Goal: Task Accomplishment & Management: Use online tool/utility

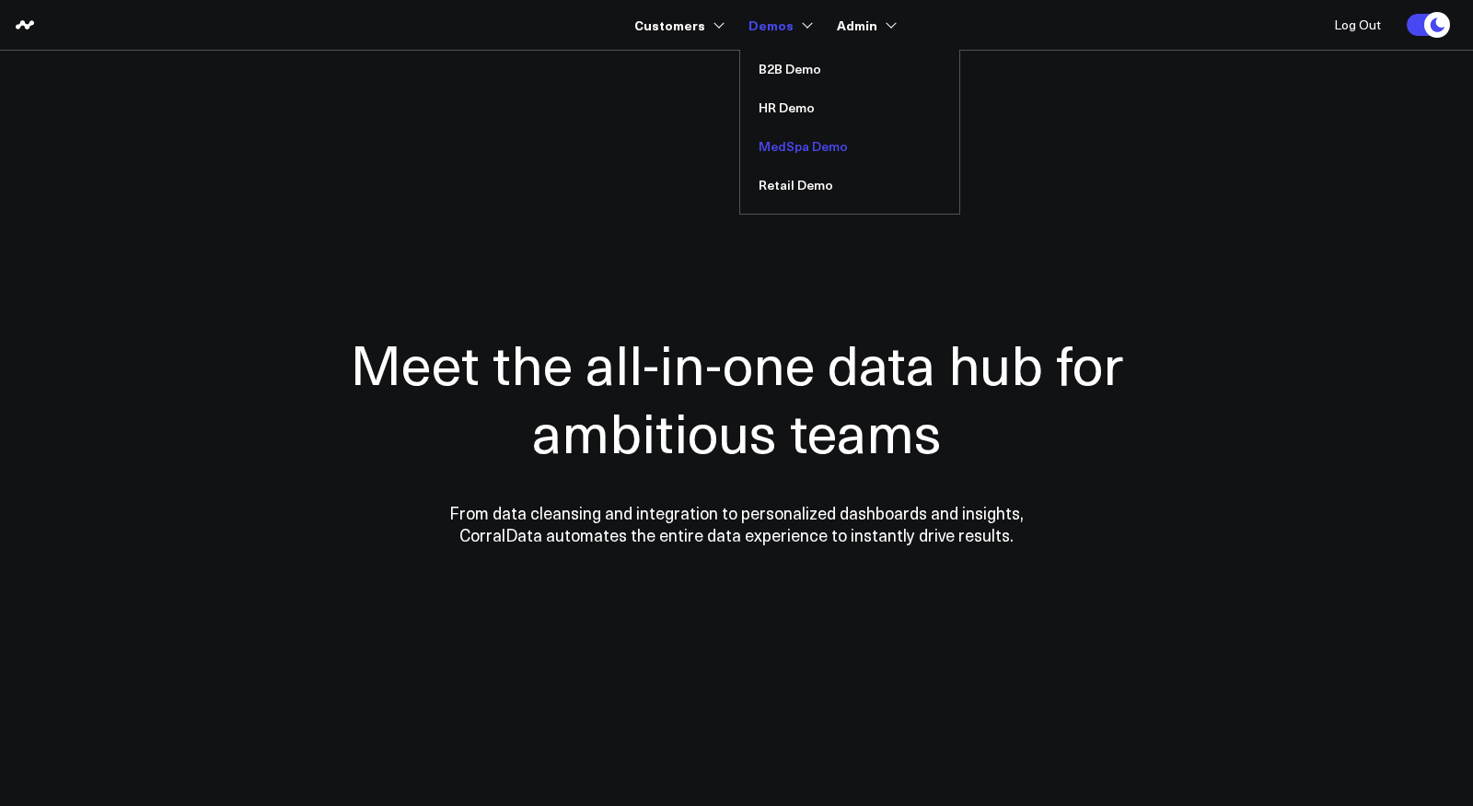
click at [782, 145] on link "MedSpa Demo" at bounding box center [849, 146] width 219 height 39
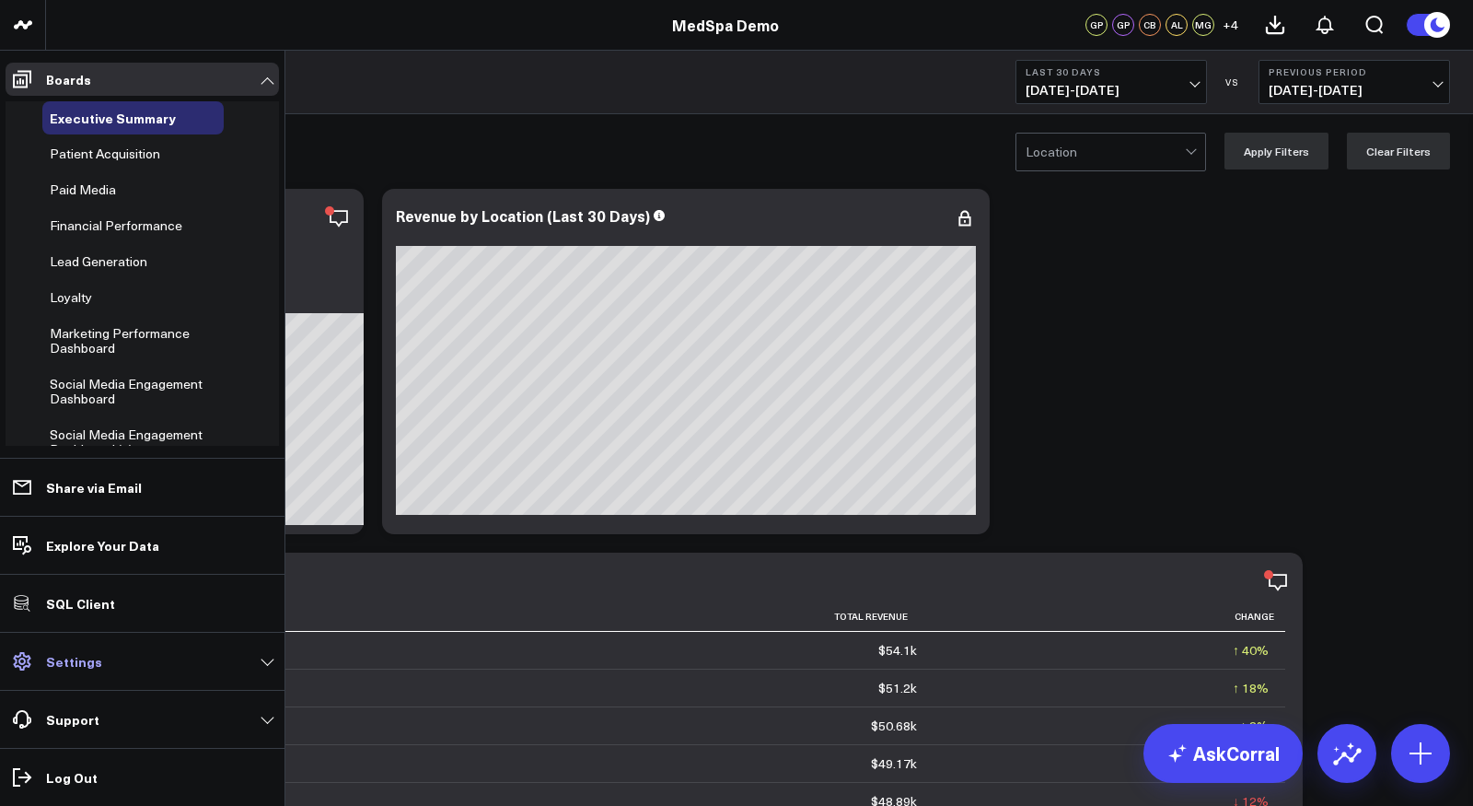
click at [53, 664] on p "Settings" at bounding box center [74, 661] width 56 height 15
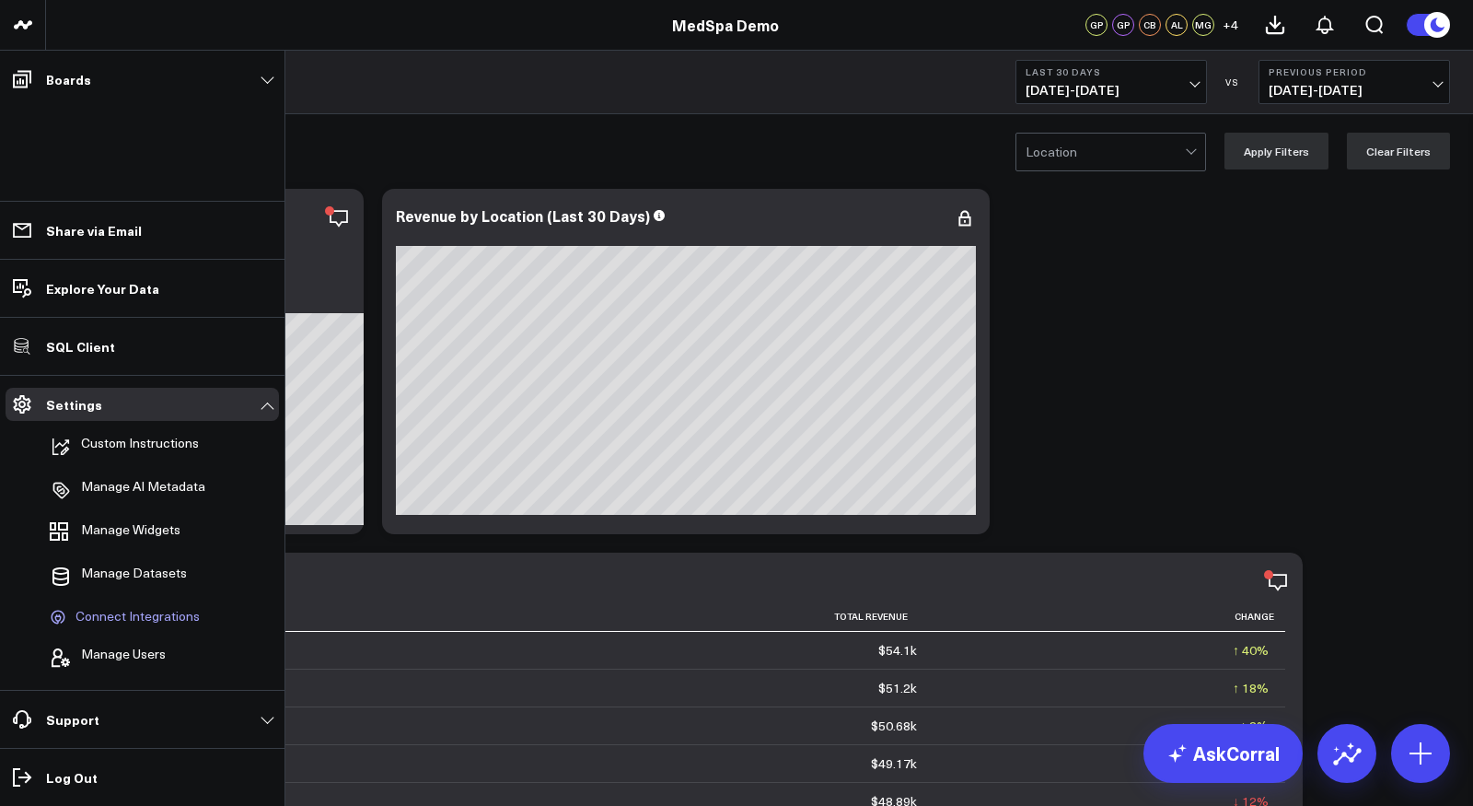
click at [143, 616] on span "Connect Integrations" at bounding box center [137, 616] width 124 height 17
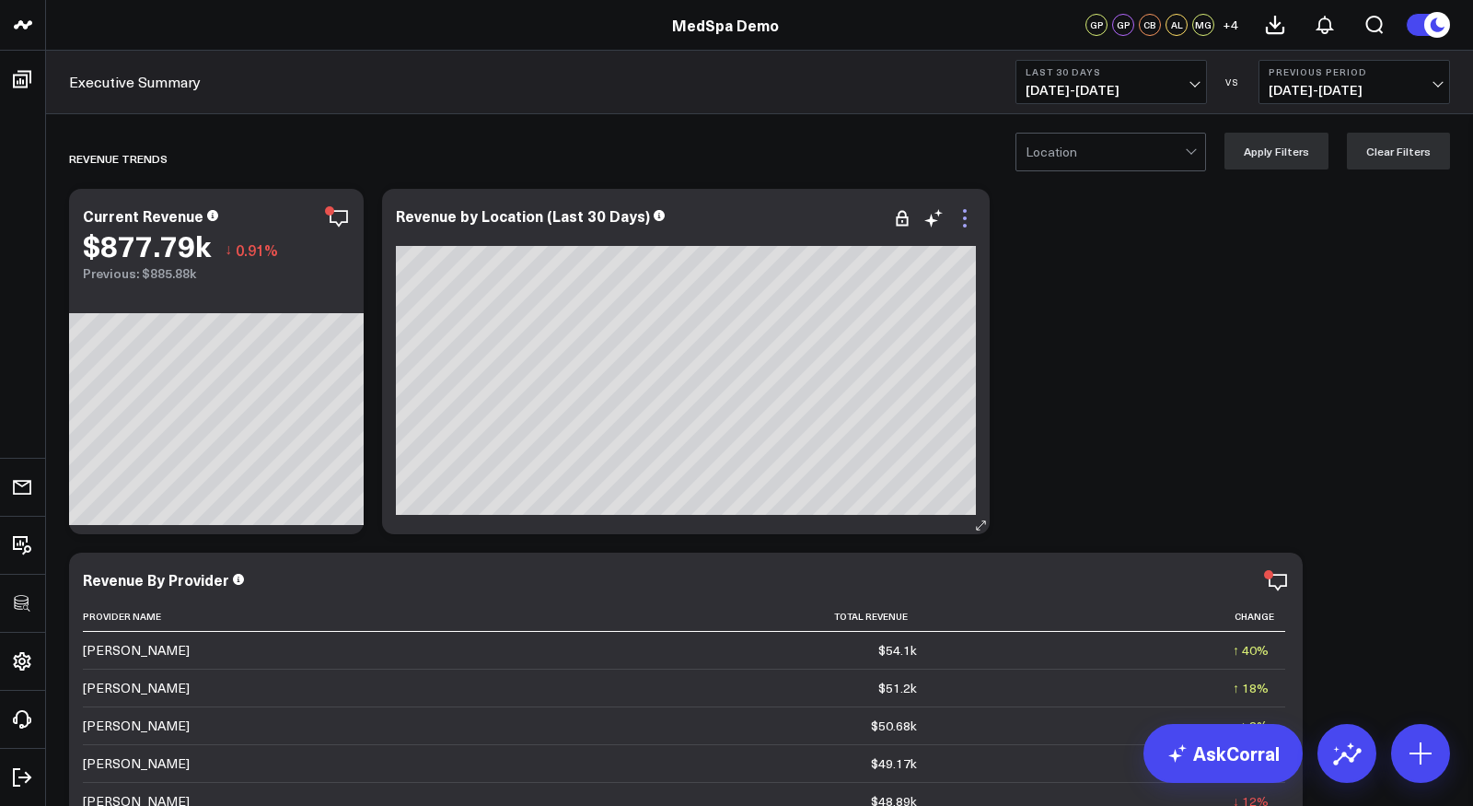
click at [967, 219] on icon at bounding box center [965, 218] width 22 height 22
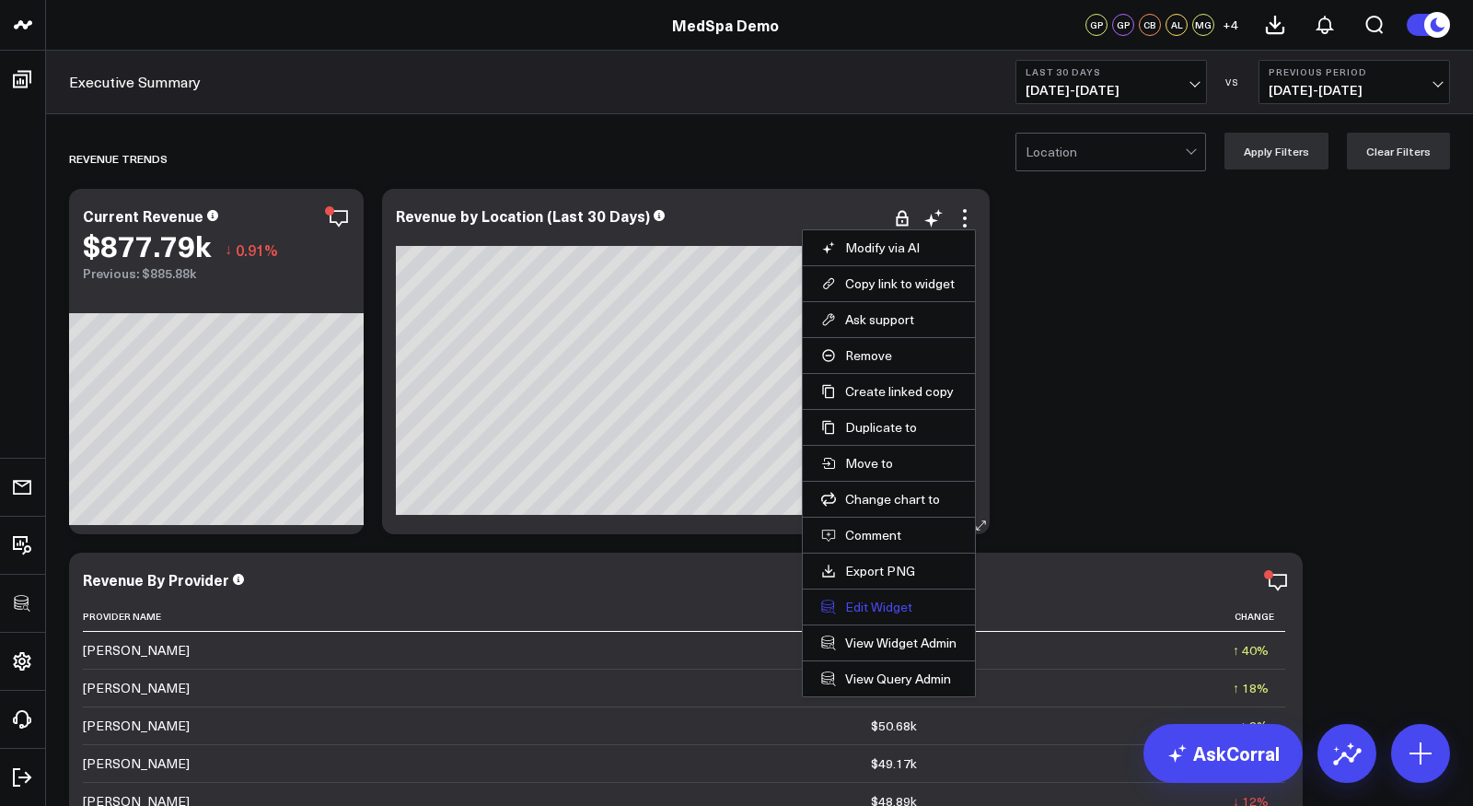
click at [874, 601] on button "Edit Widget" at bounding box center [888, 606] width 135 height 17
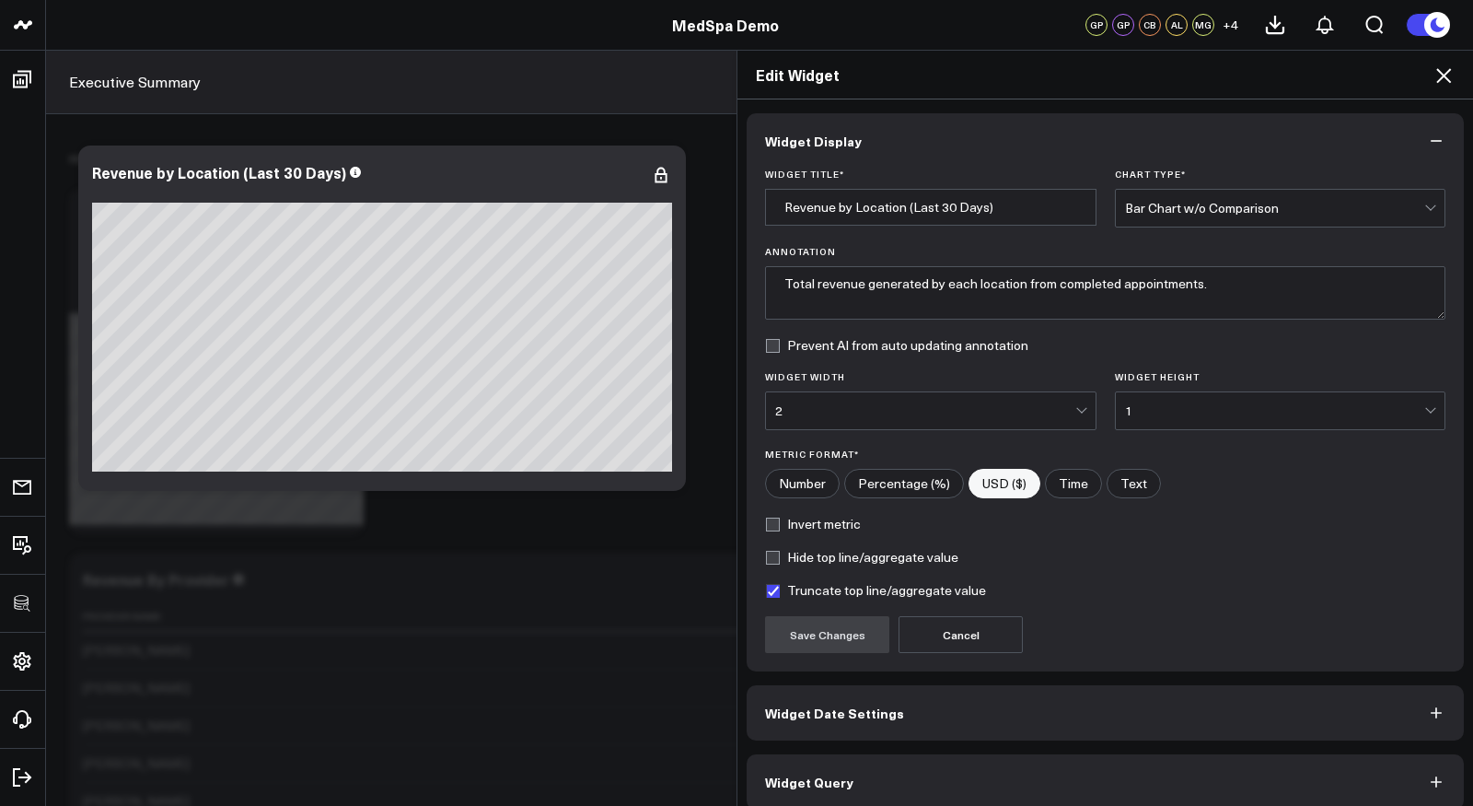
click at [875, 779] on button "Widget Query" at bounding box center [1105, 781] width 717 height 55
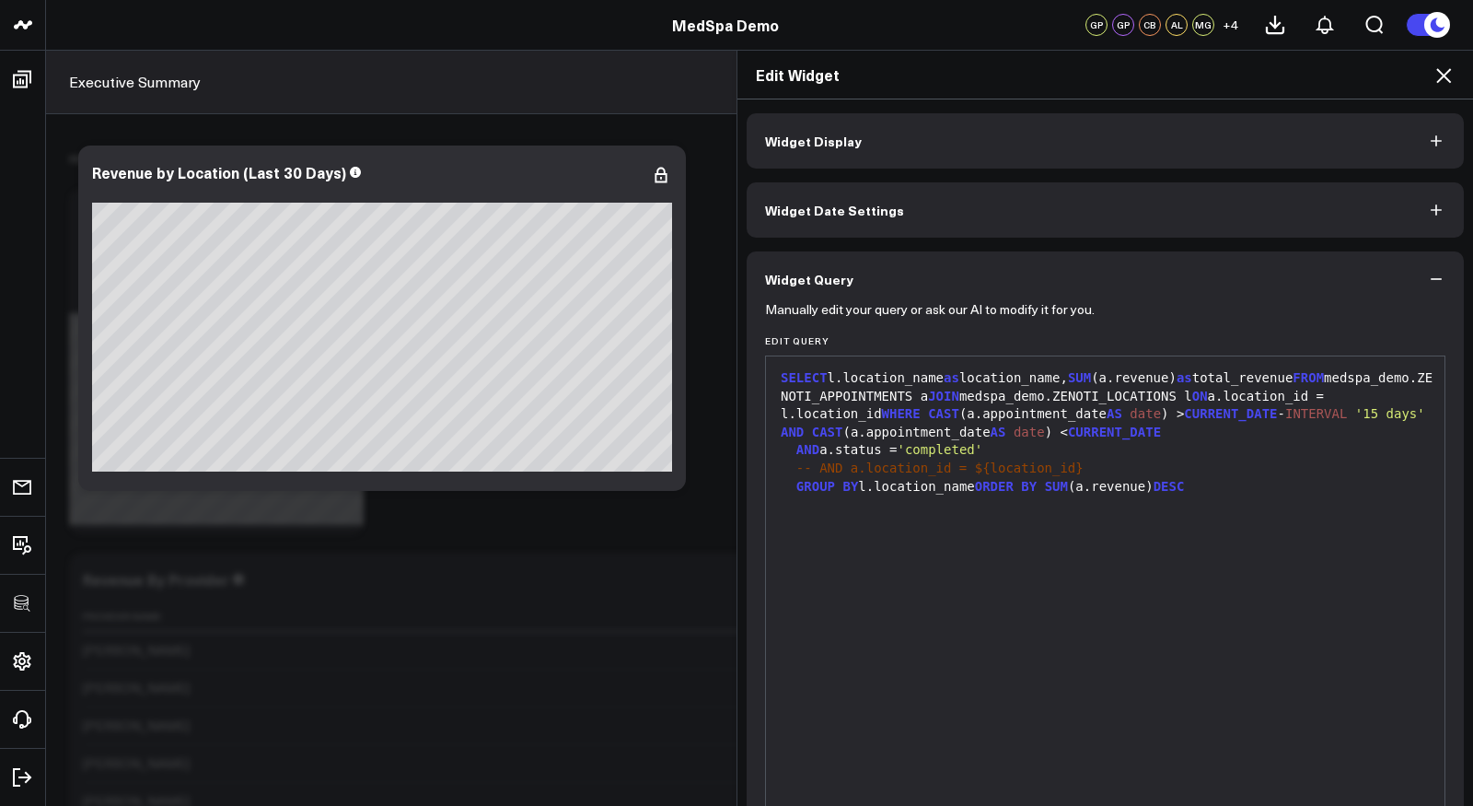
click at [1444, 69] on icon at bounding box center [1443, 75] width 22 height 22
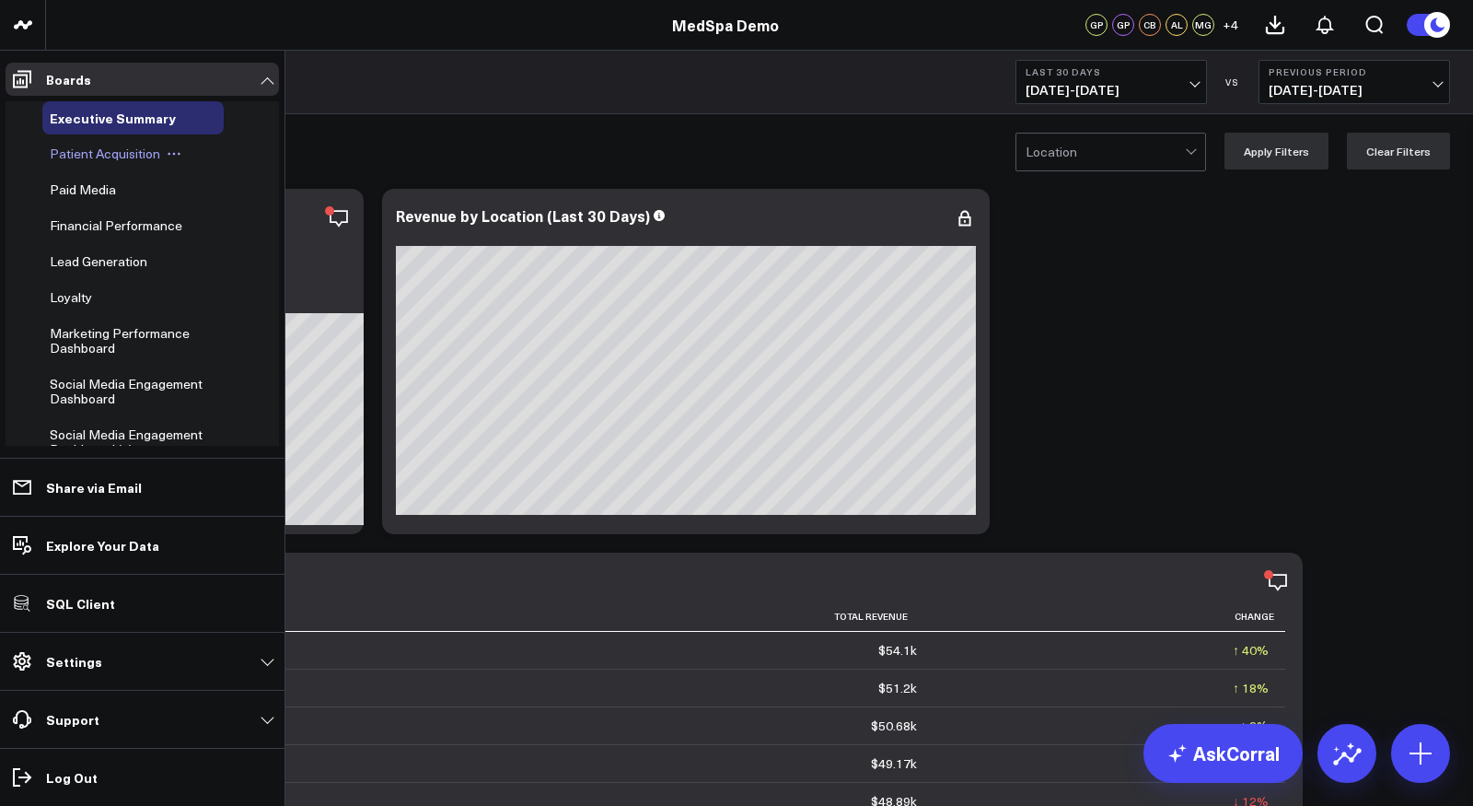
click at [93, 153] on span "Patient Acquisition" at bounding box center [105, 153] width 110 height 17
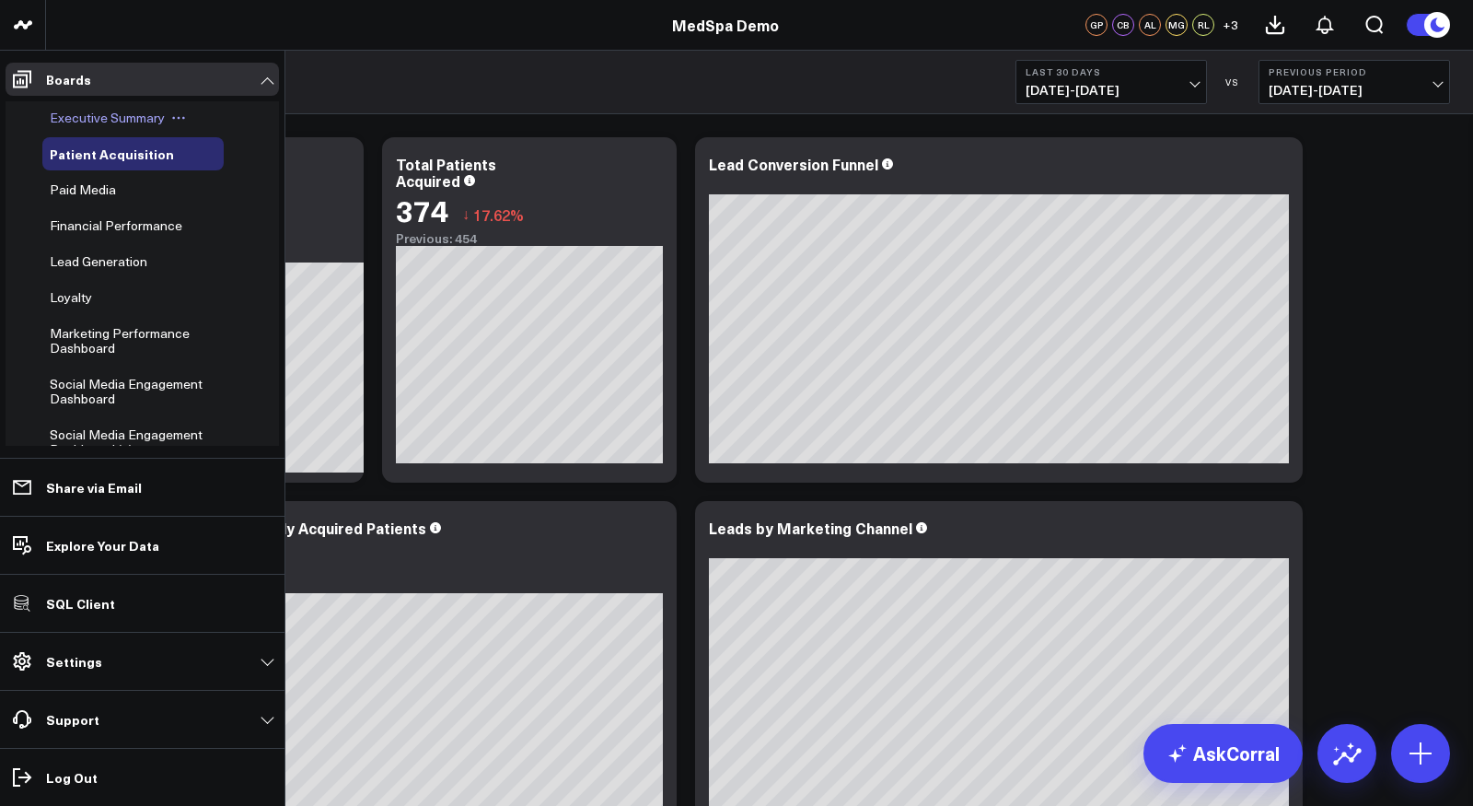
click at [72, 119] on span "Executive Summary" at bounding box center [107, 117] width 115 height 17
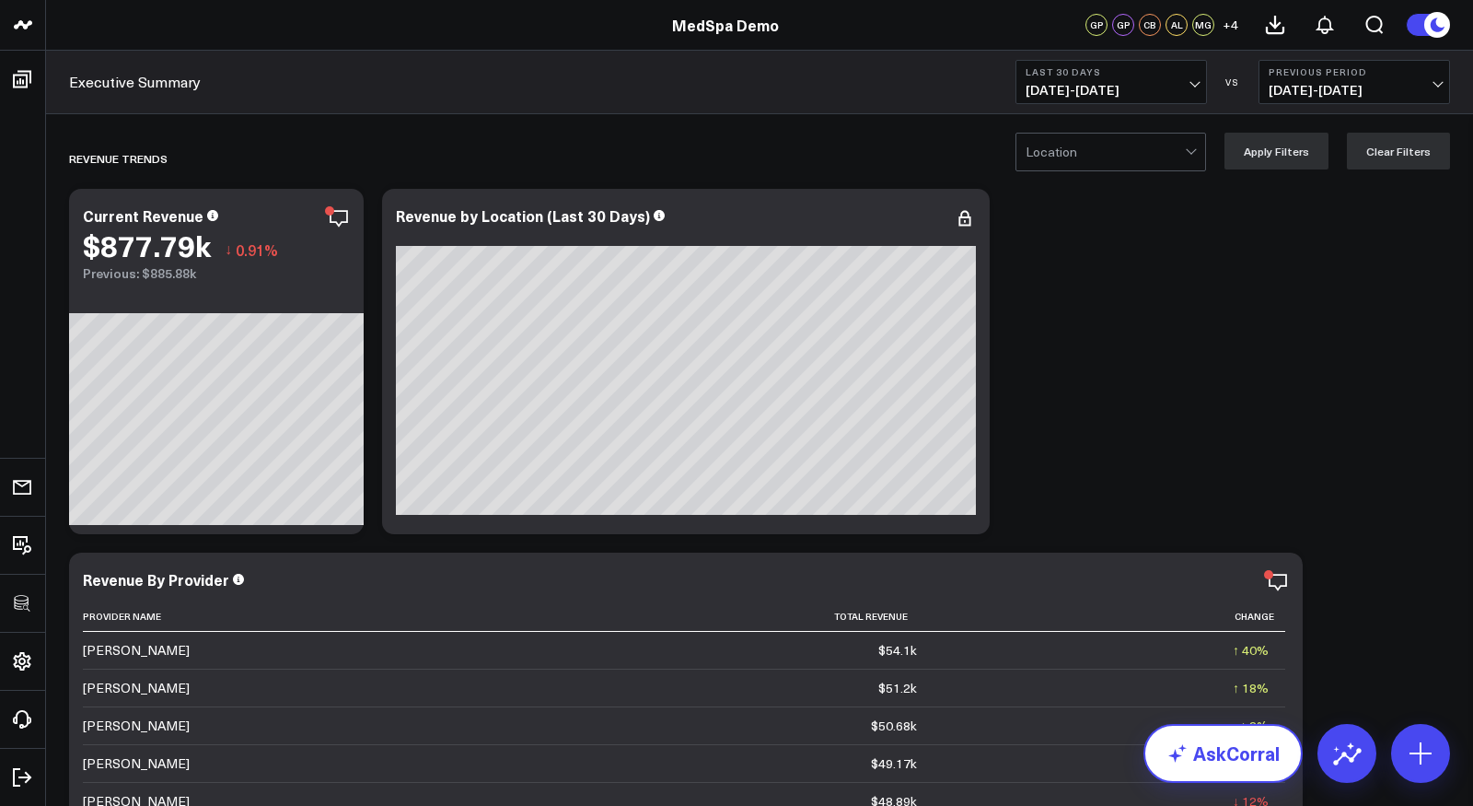
click at [1227, 748] on link "AskCorral" at bounding box center [1222, 753] width 159 height 59
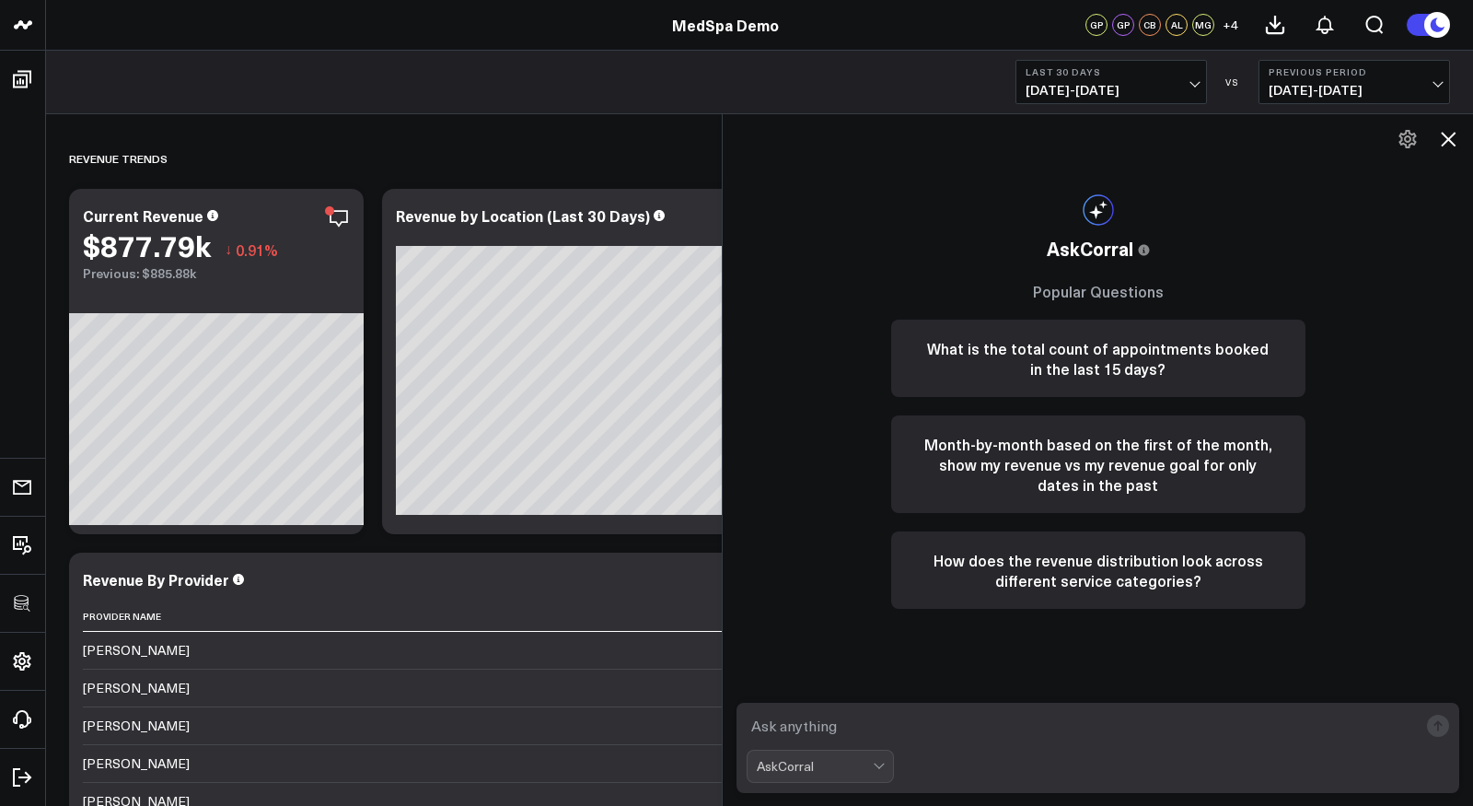
click at [935, 722] on textarea at bounding box center [1082, 725] width 671 height 33
type textarea "what are my best performing services?"
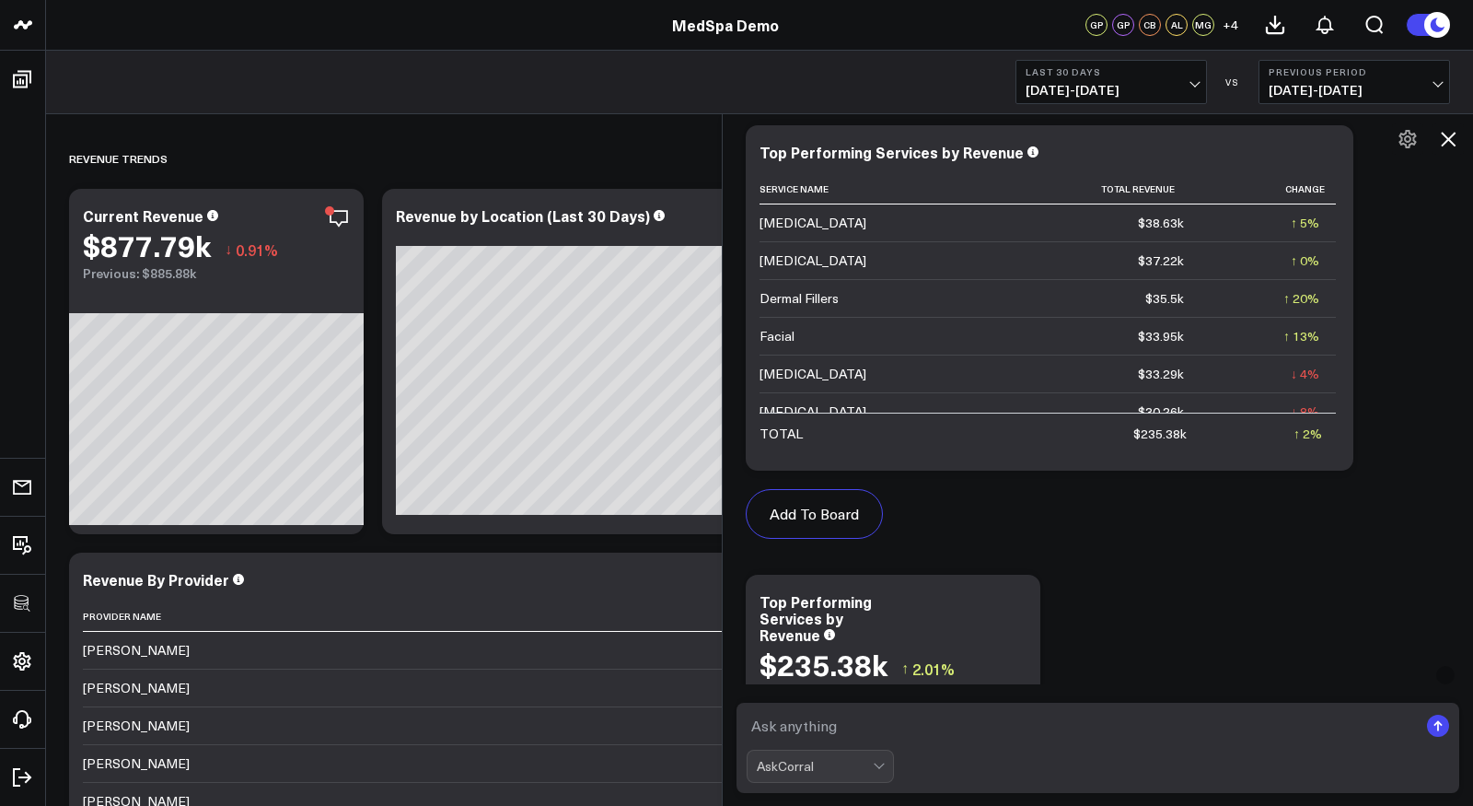
scroll to position [1048, 0]
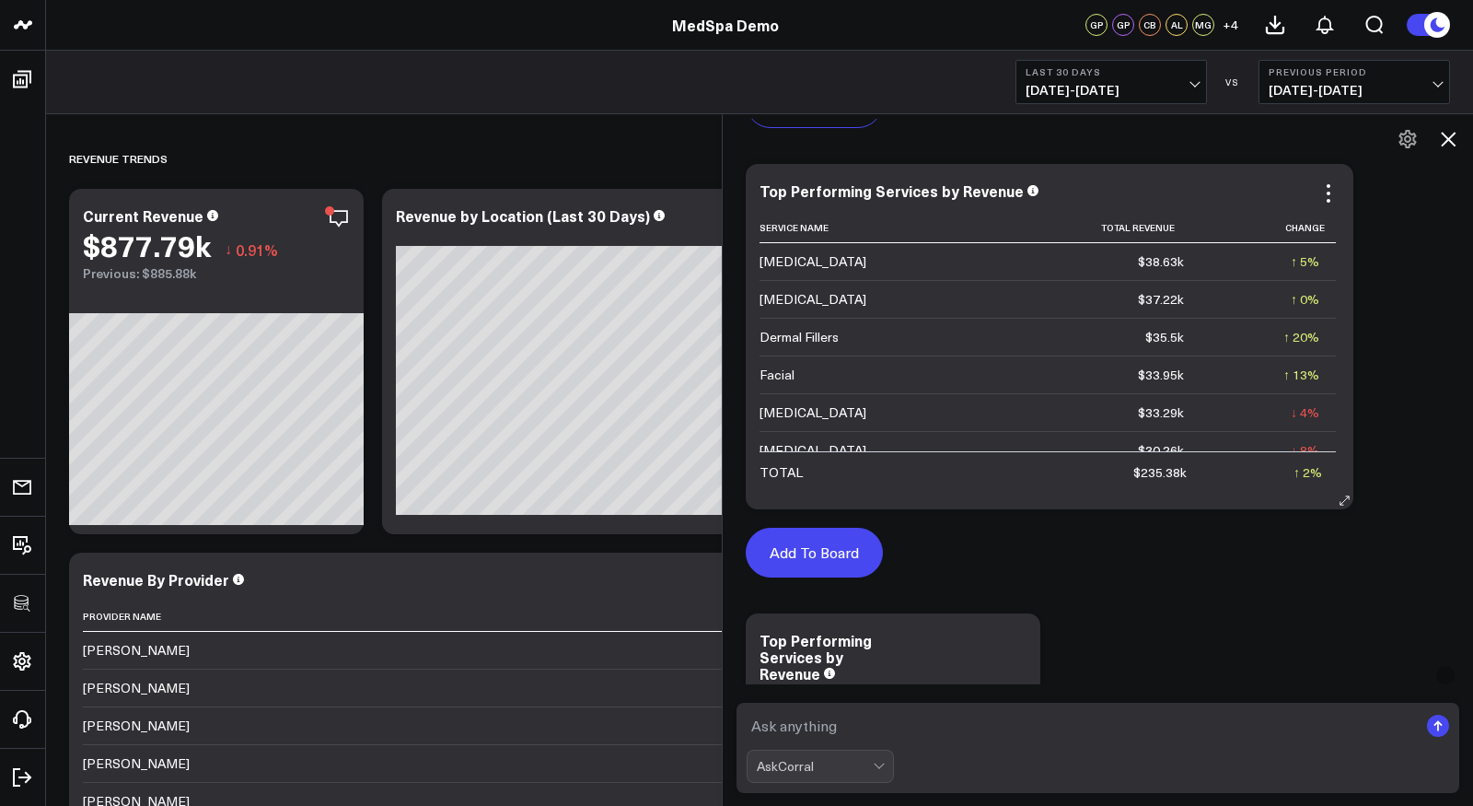
click at [819, 546] on button "Add To Board" at bounding box center [814, 552] width 137 height 50
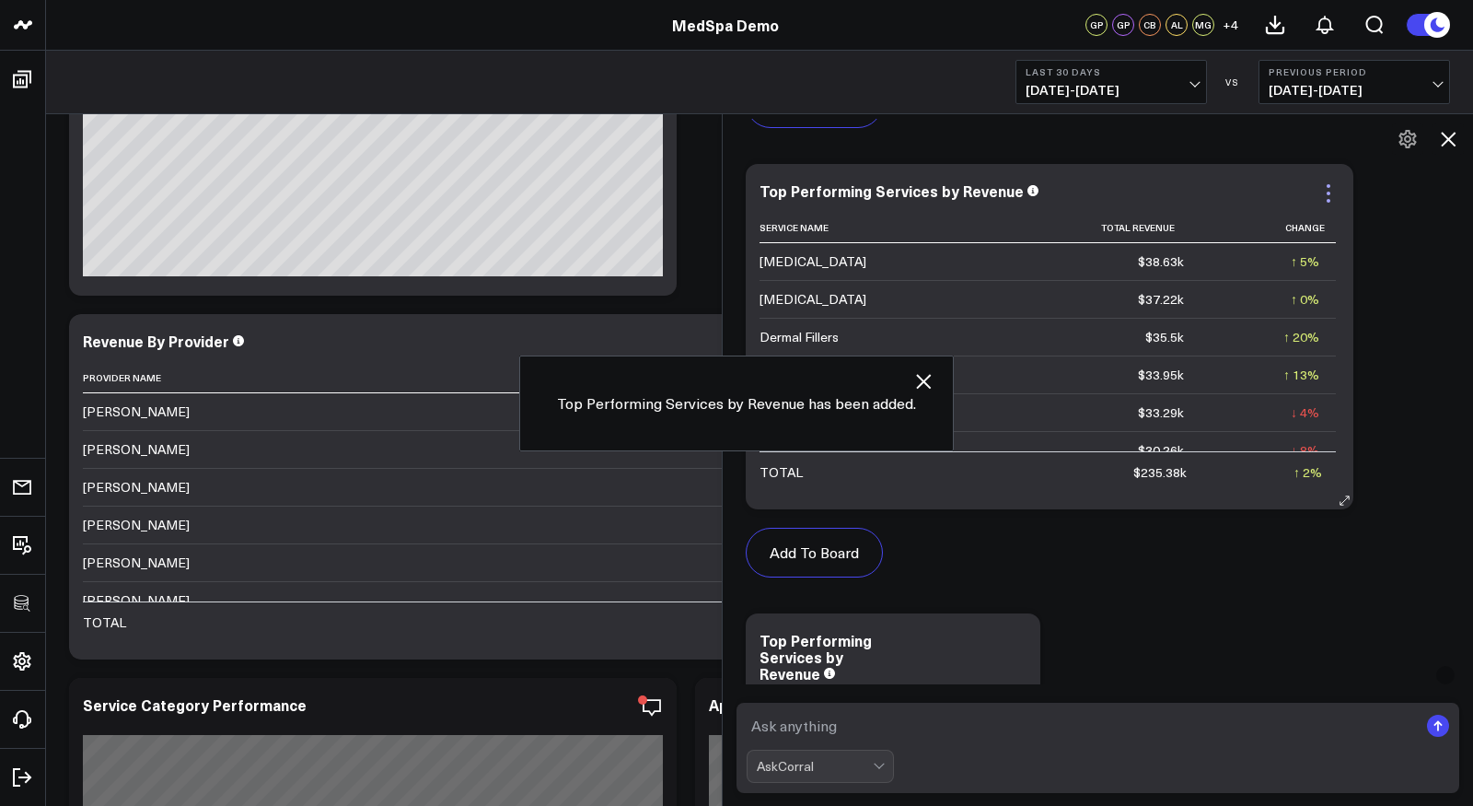
scroll to position [5456, 0]
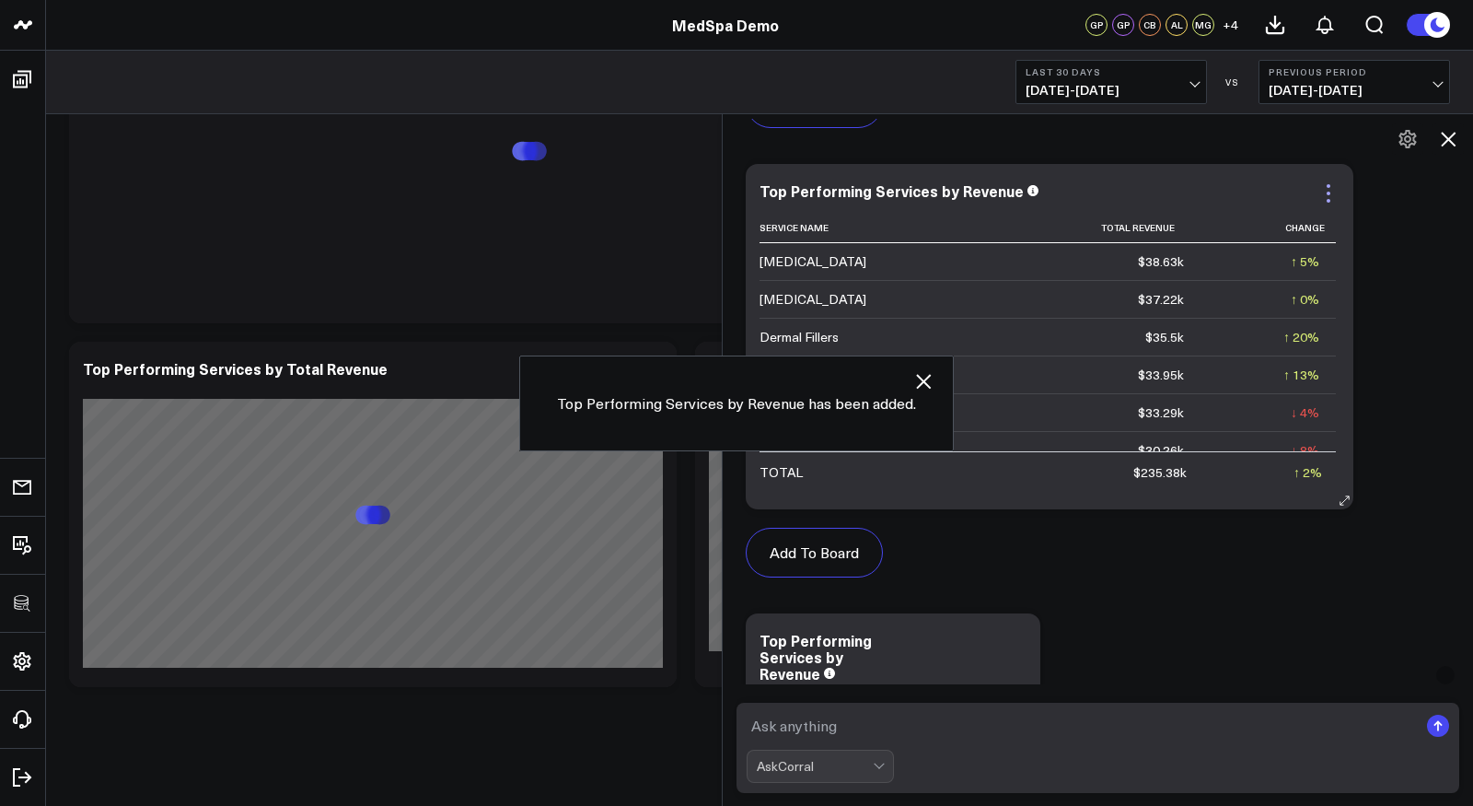
click at [1326, 189] on icon at bounding box center [1328, 193] width 22 height 22
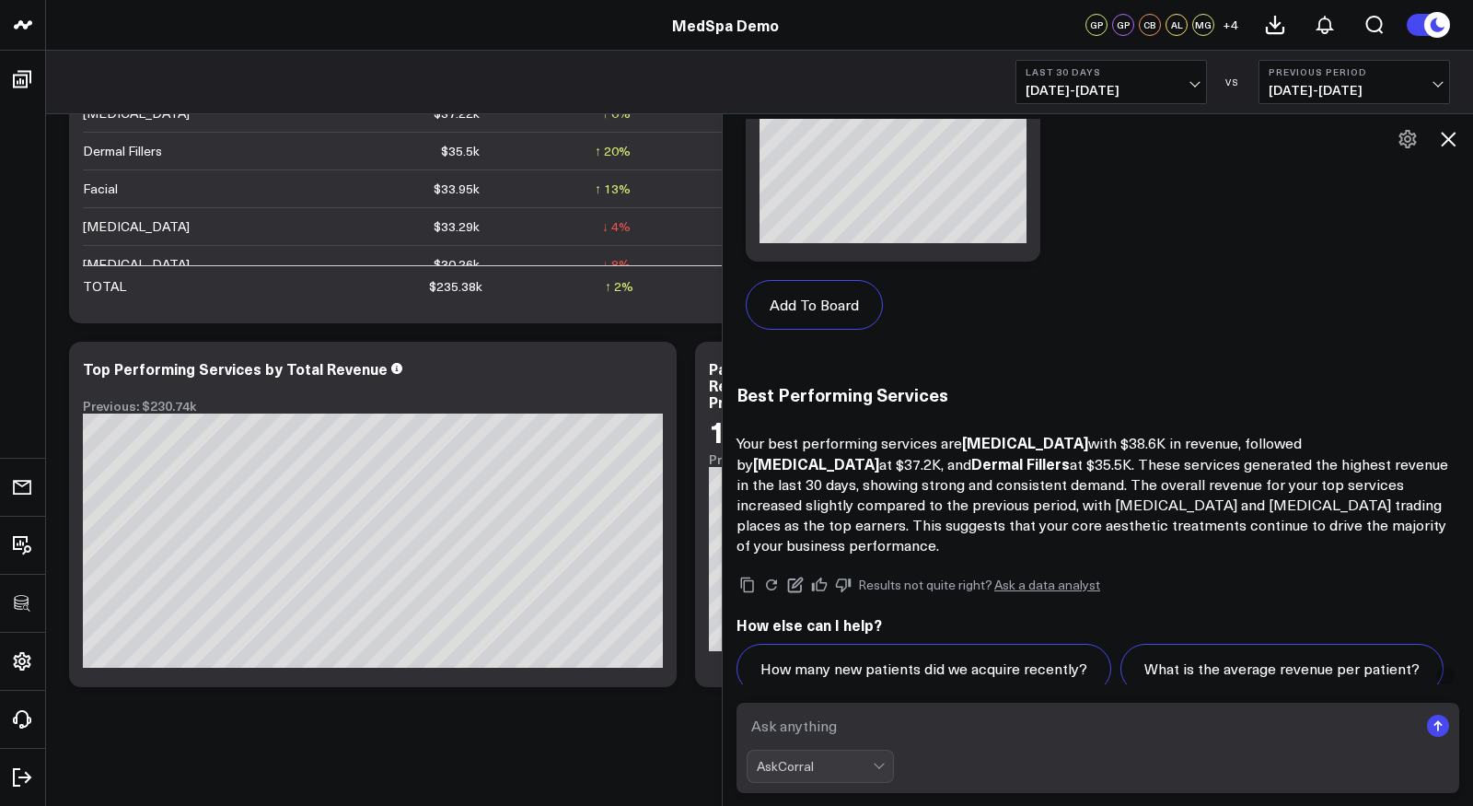
scroll to position [1804, 0]
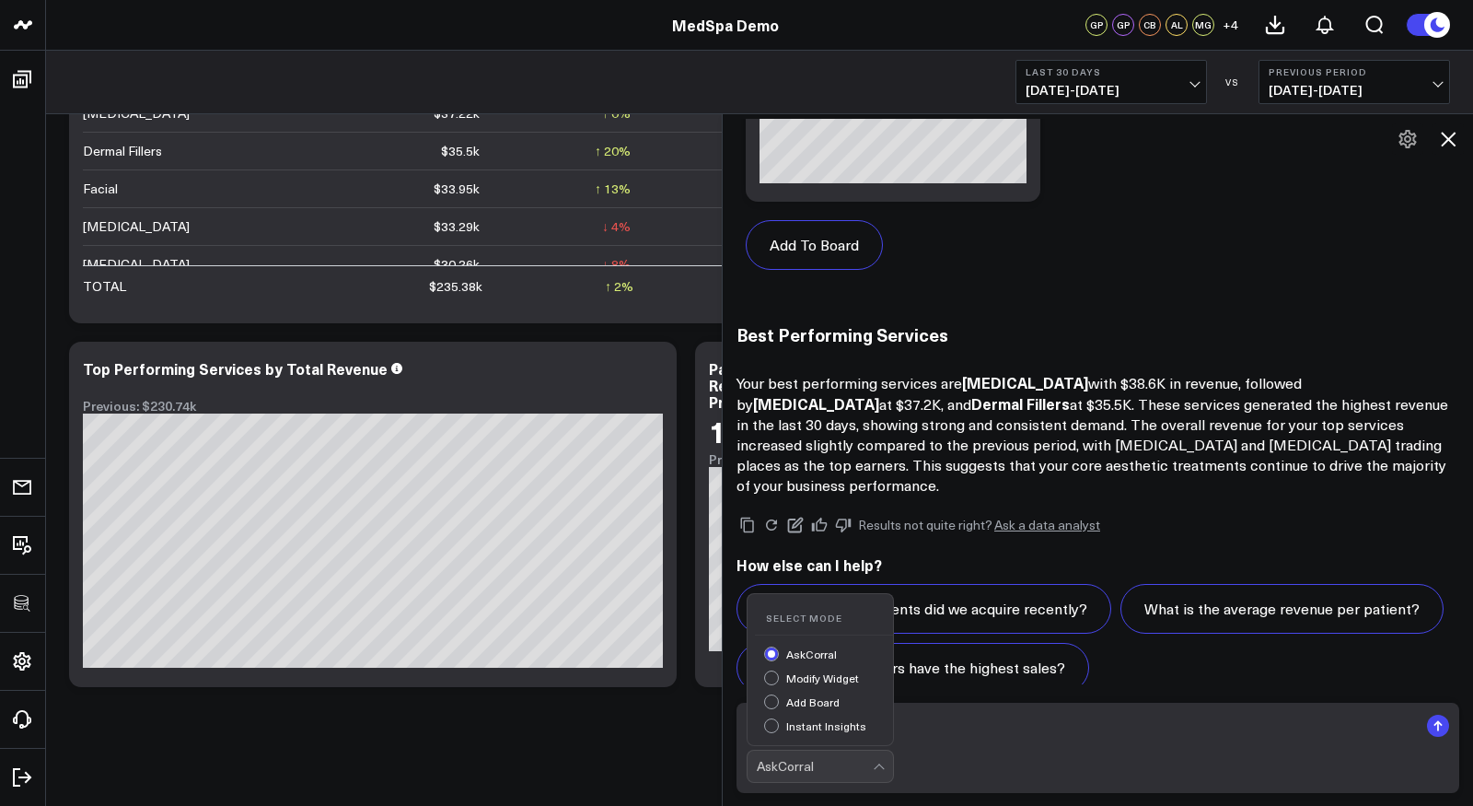
click at [825, 772] on div "AskCorral" at bounding box center [815, 766] width 116 height 15
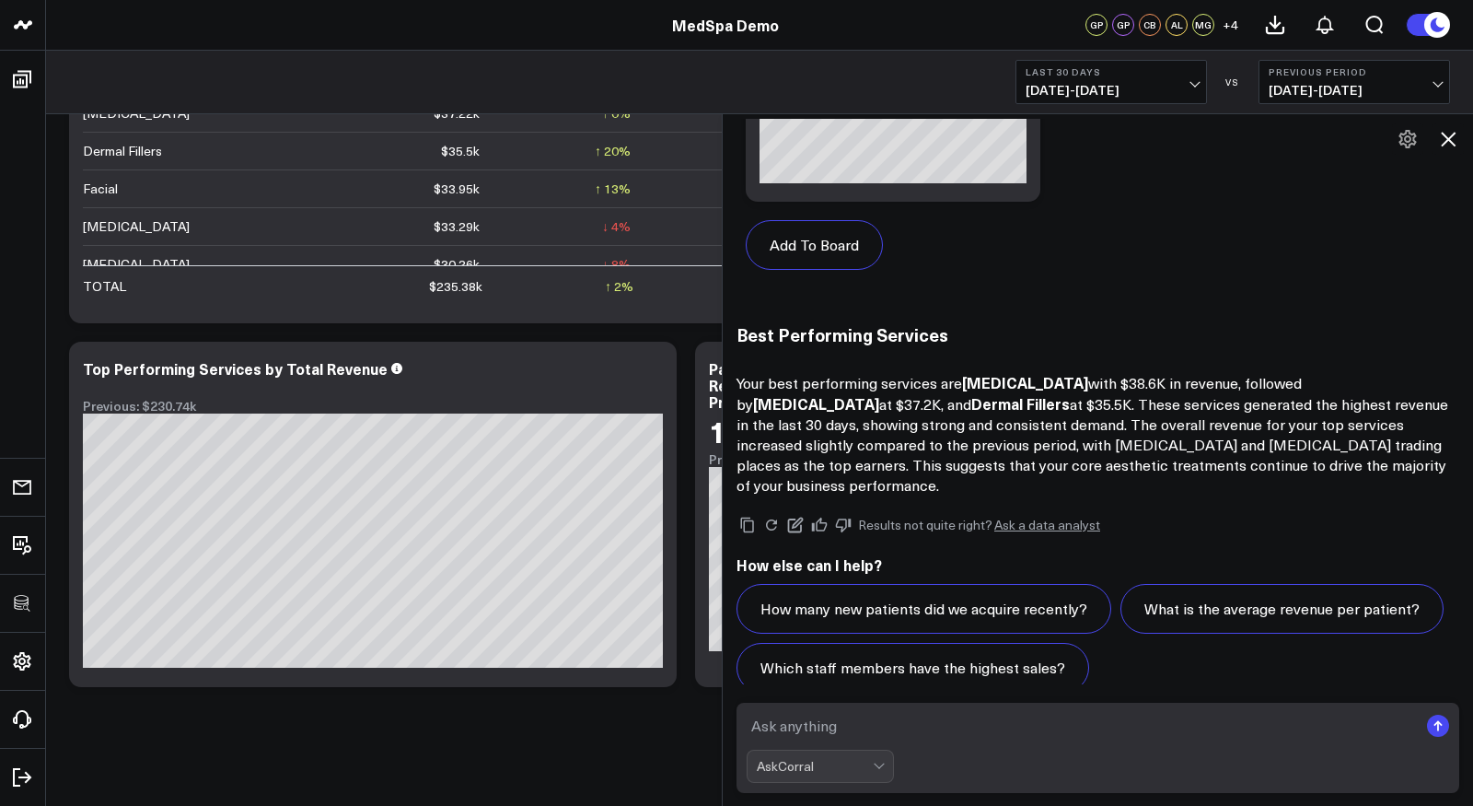
click at [1443, 133] on icon at bounding box center [1448, 139] width 22 height 22
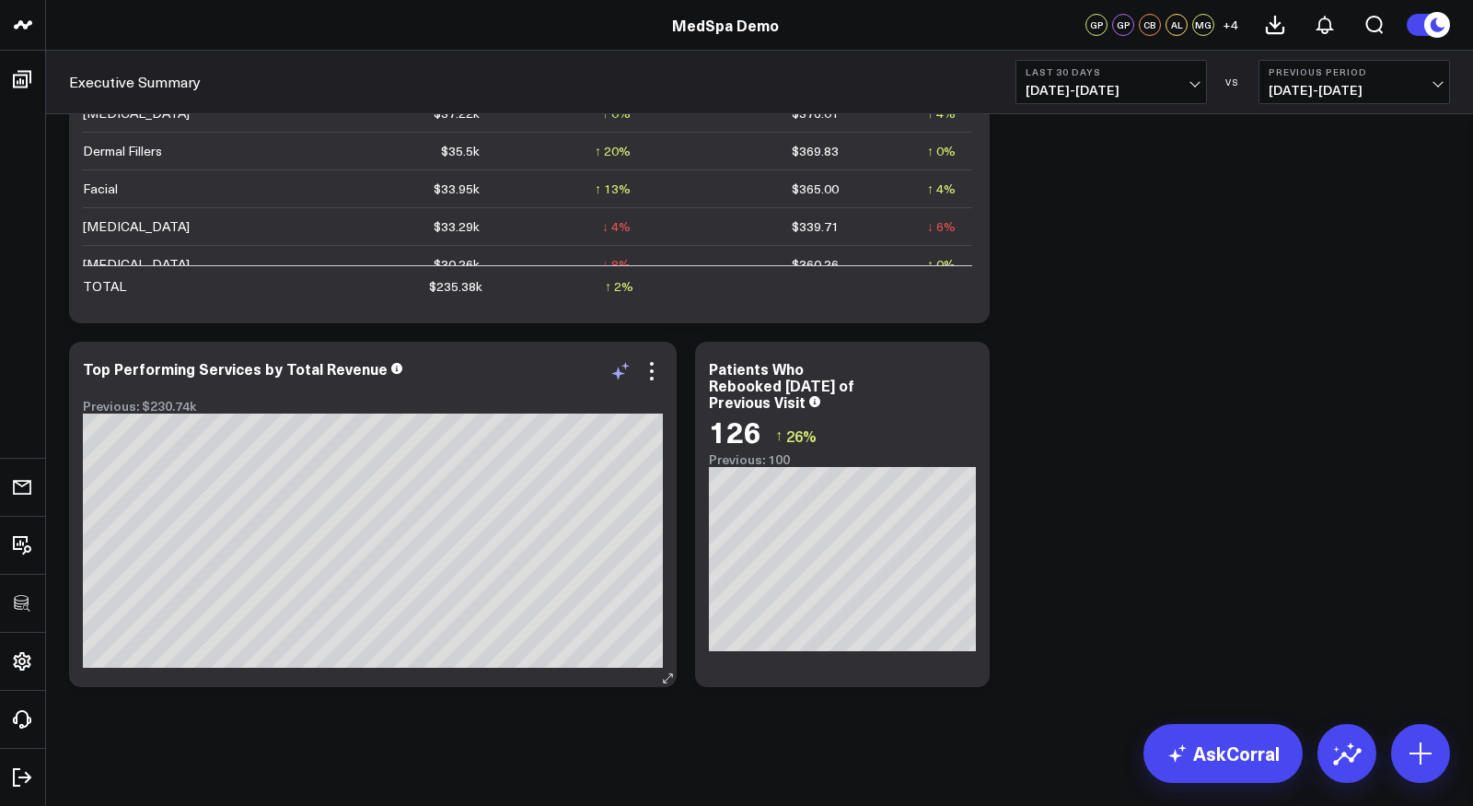
click at [629, 381] on icon at bounding box center [620, 371] width 22 height 22
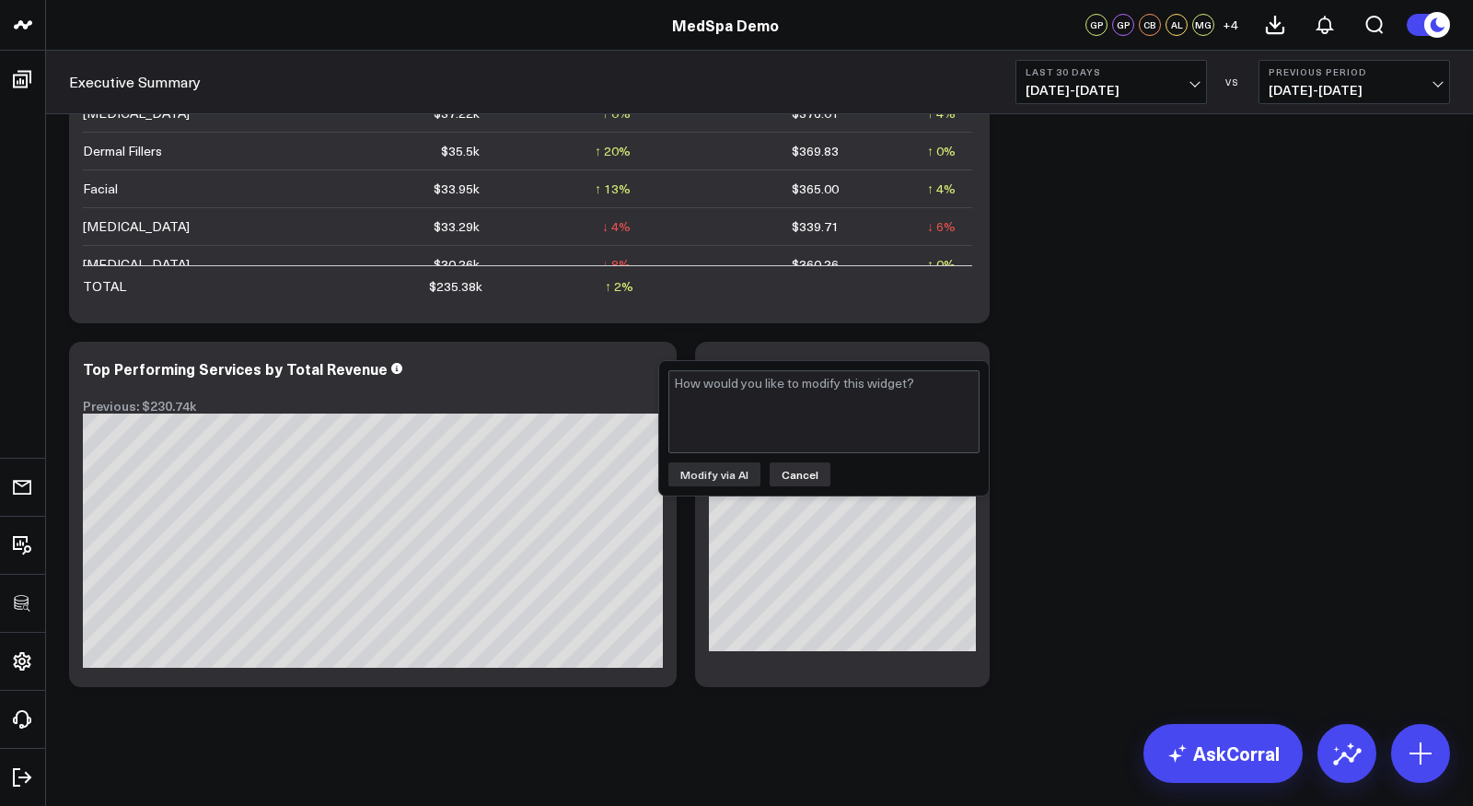
click at [794, 469] on button "Cancel" at bounding box center [800, 474] width 61 height 24
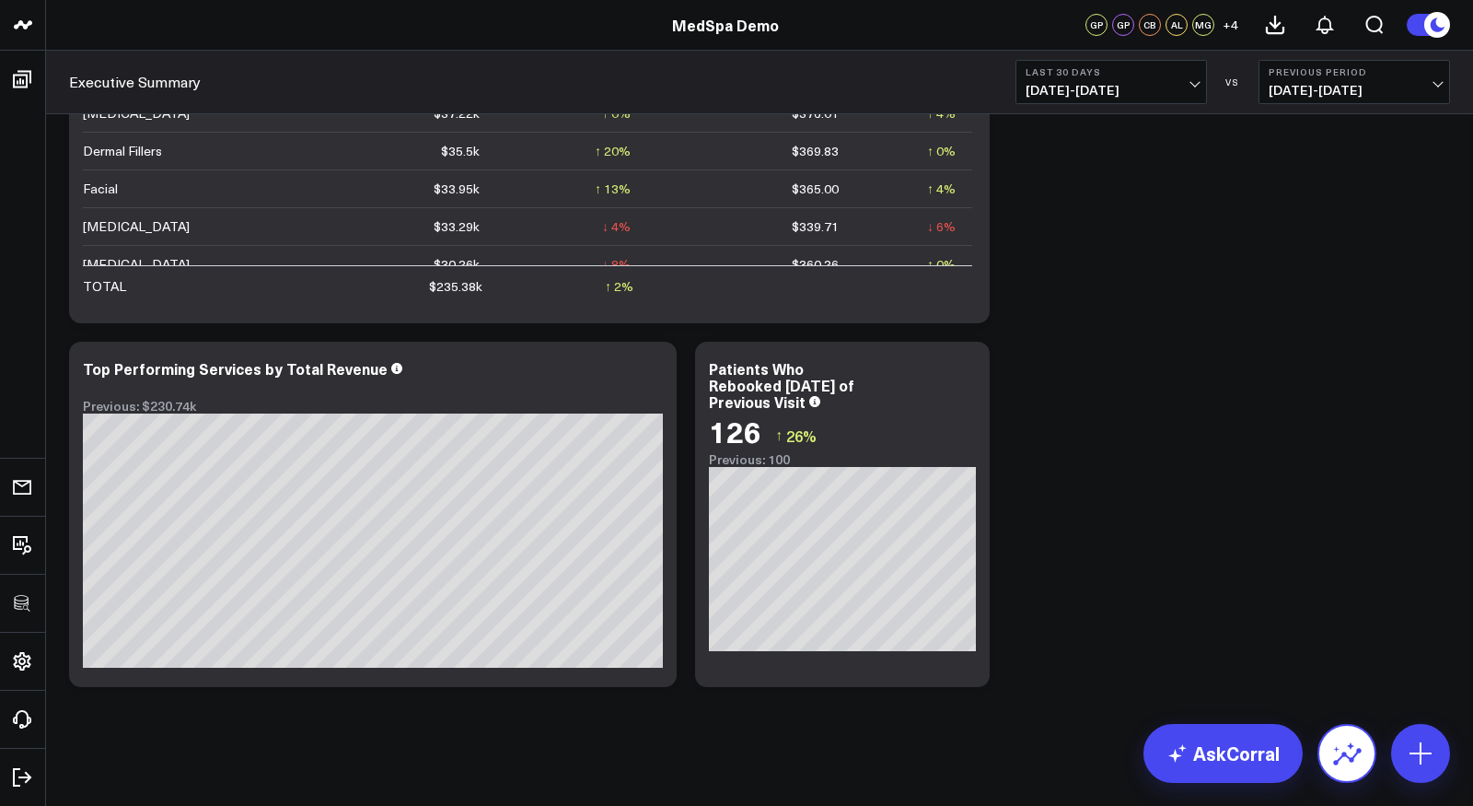
click at [1346, 748] on icon at bounding box center [1346, 752] width 29 height 29
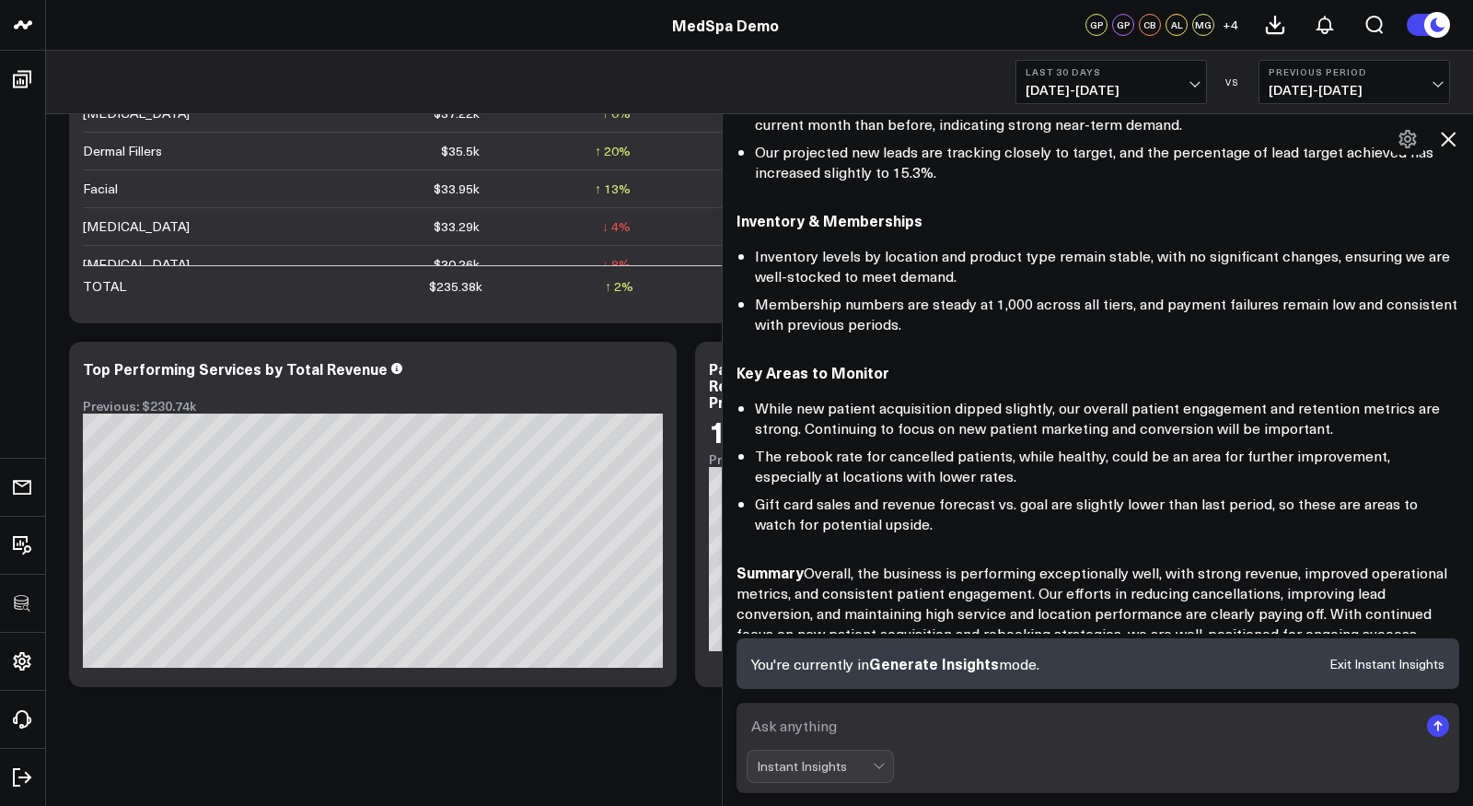
scroll to position [1150, 0]
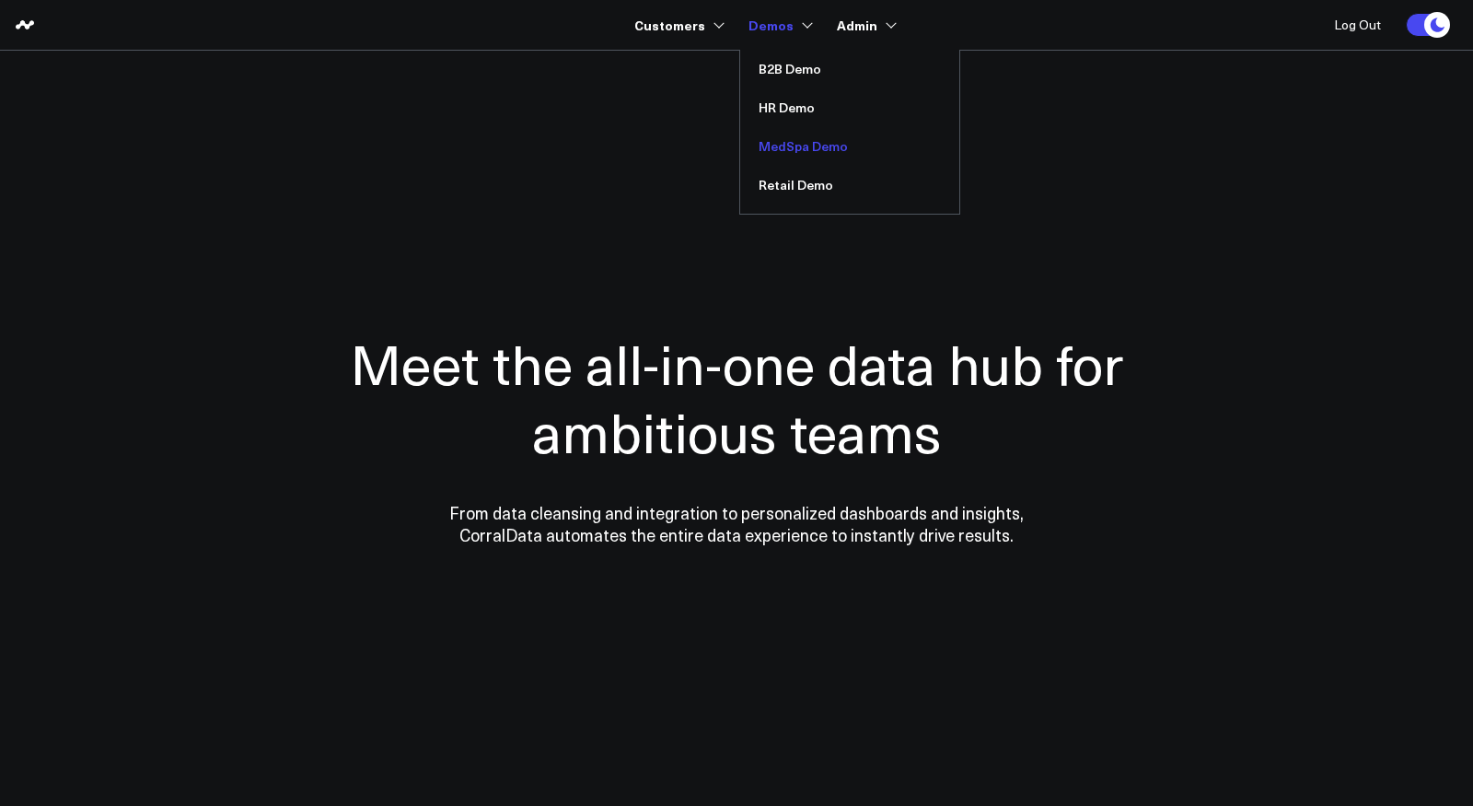
click at [789, 147] on link "MedSpa Demo" at bounding box center [849, 146] width 219 height 39
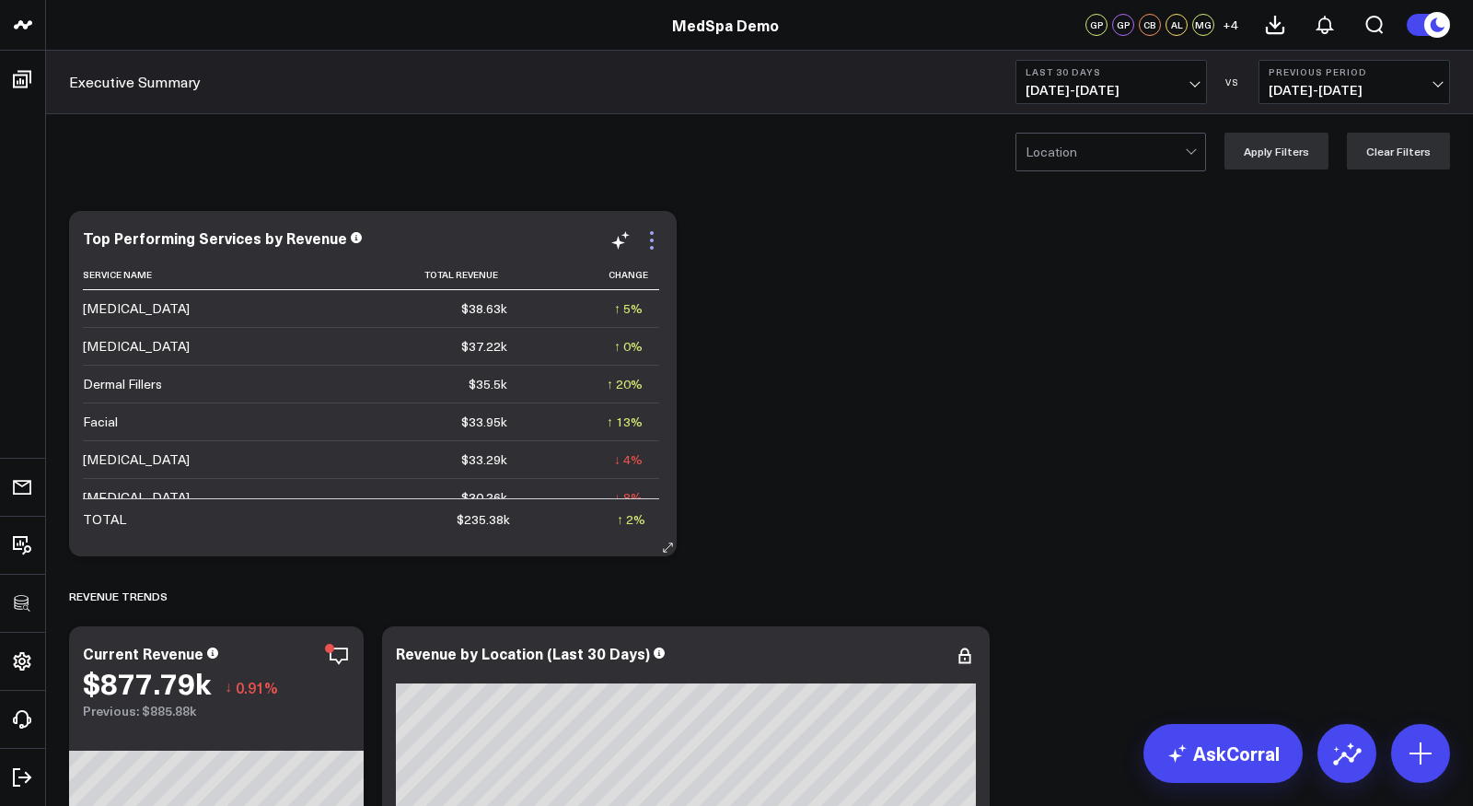
click at [653, 235] on icon at bounding box center [652, 240] width 22 height 22
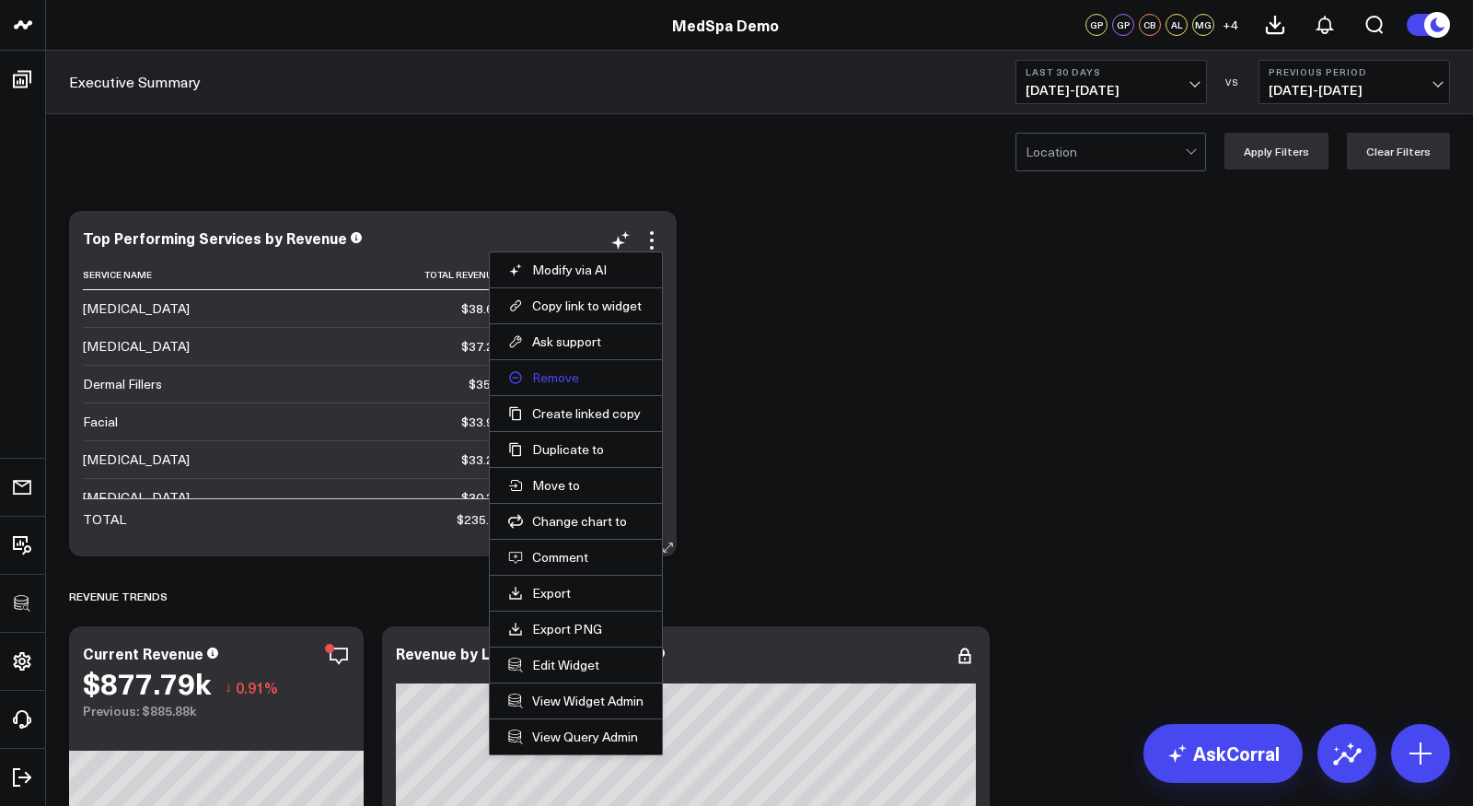
click at [549, 369] on button "Remove" at bounding box center [575, 377] width 135 height 17
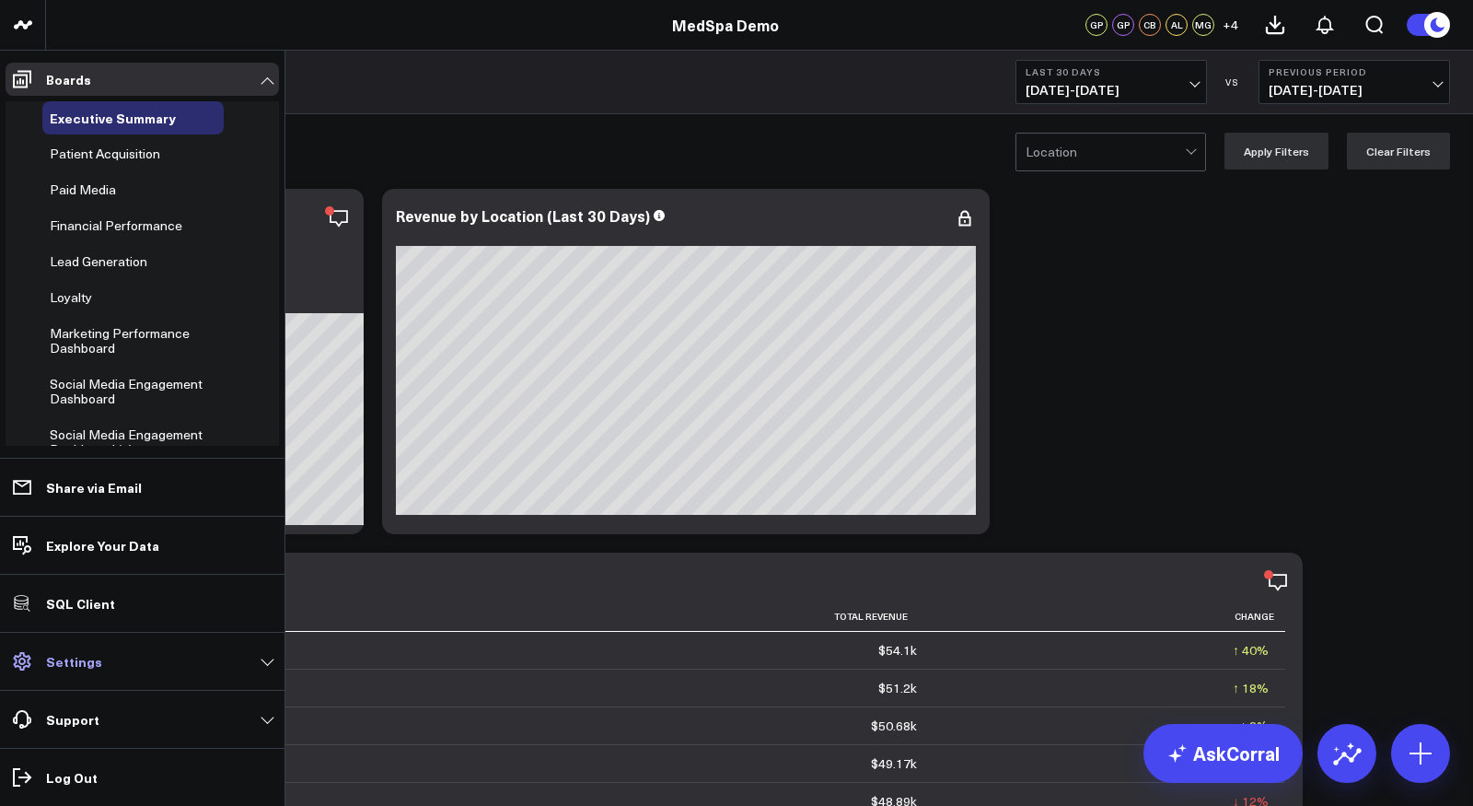
click at [103, 667] on link "Settings" at bounding box center [142, 660] width 273 height 33
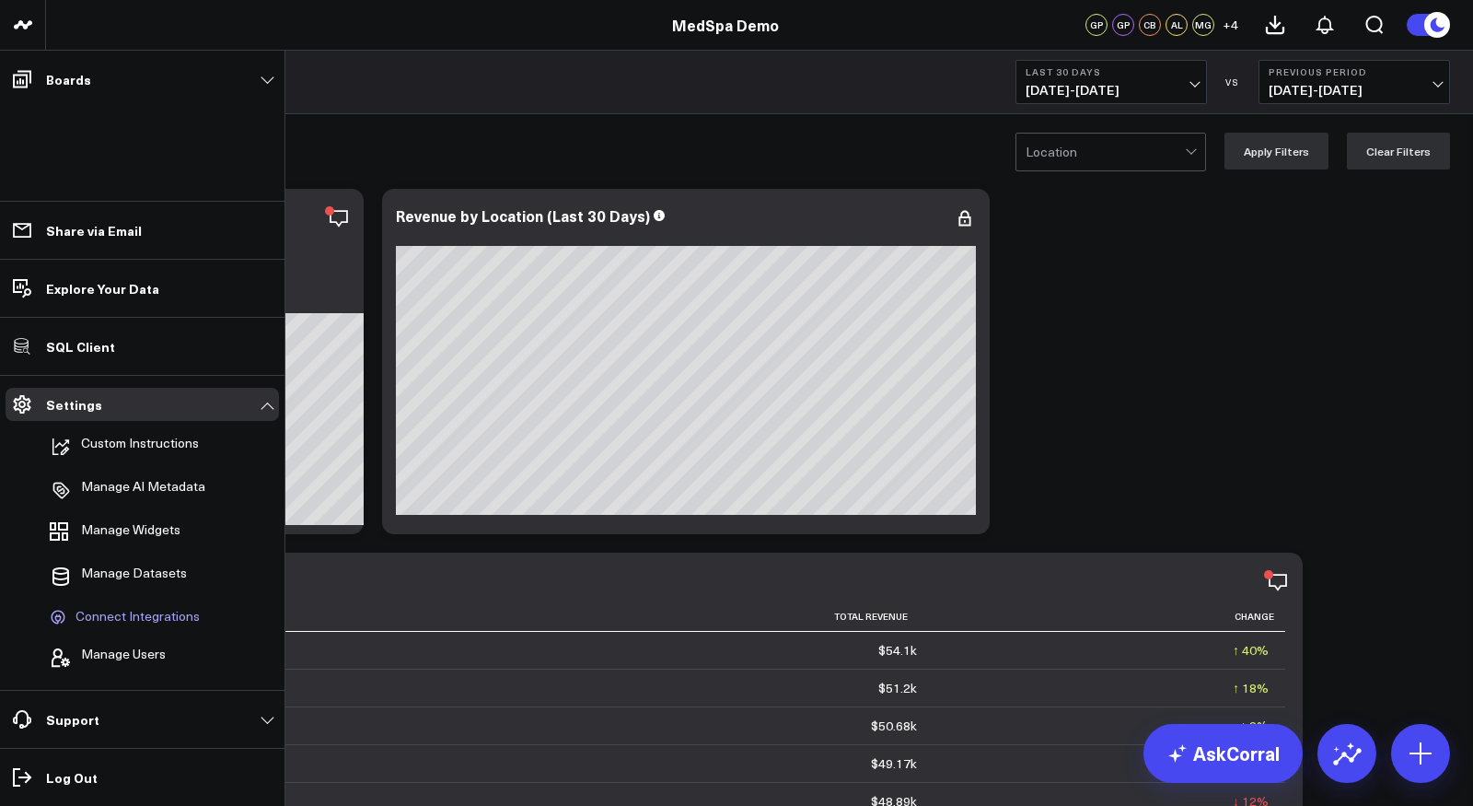
click at [145, 618] on span "Connect Integrations" at bounding box center [137, 616] width 124 height 17
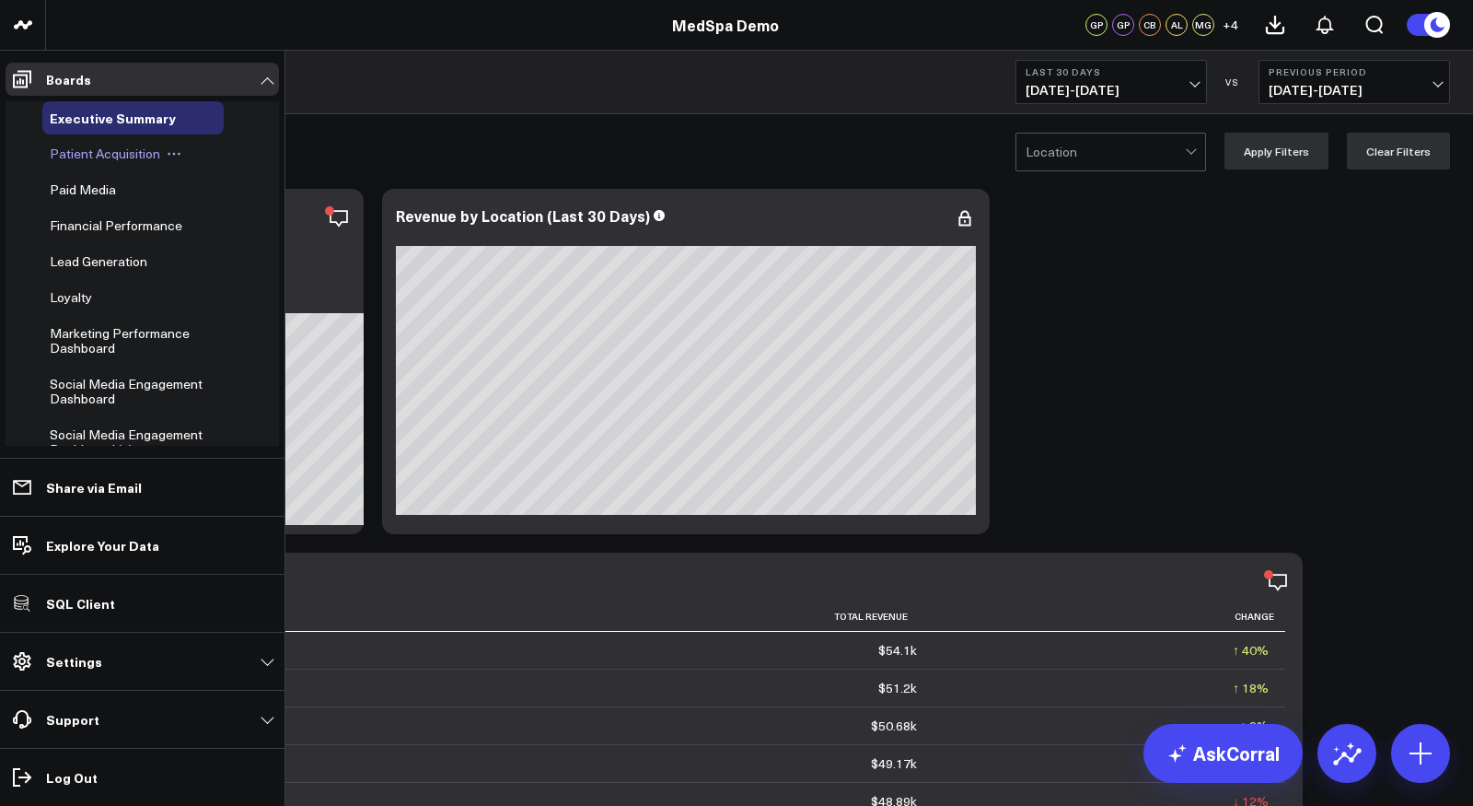
click at [87, 156] on span "Patient Acquisition" at bounding box center [105, 153] width 110 height 17
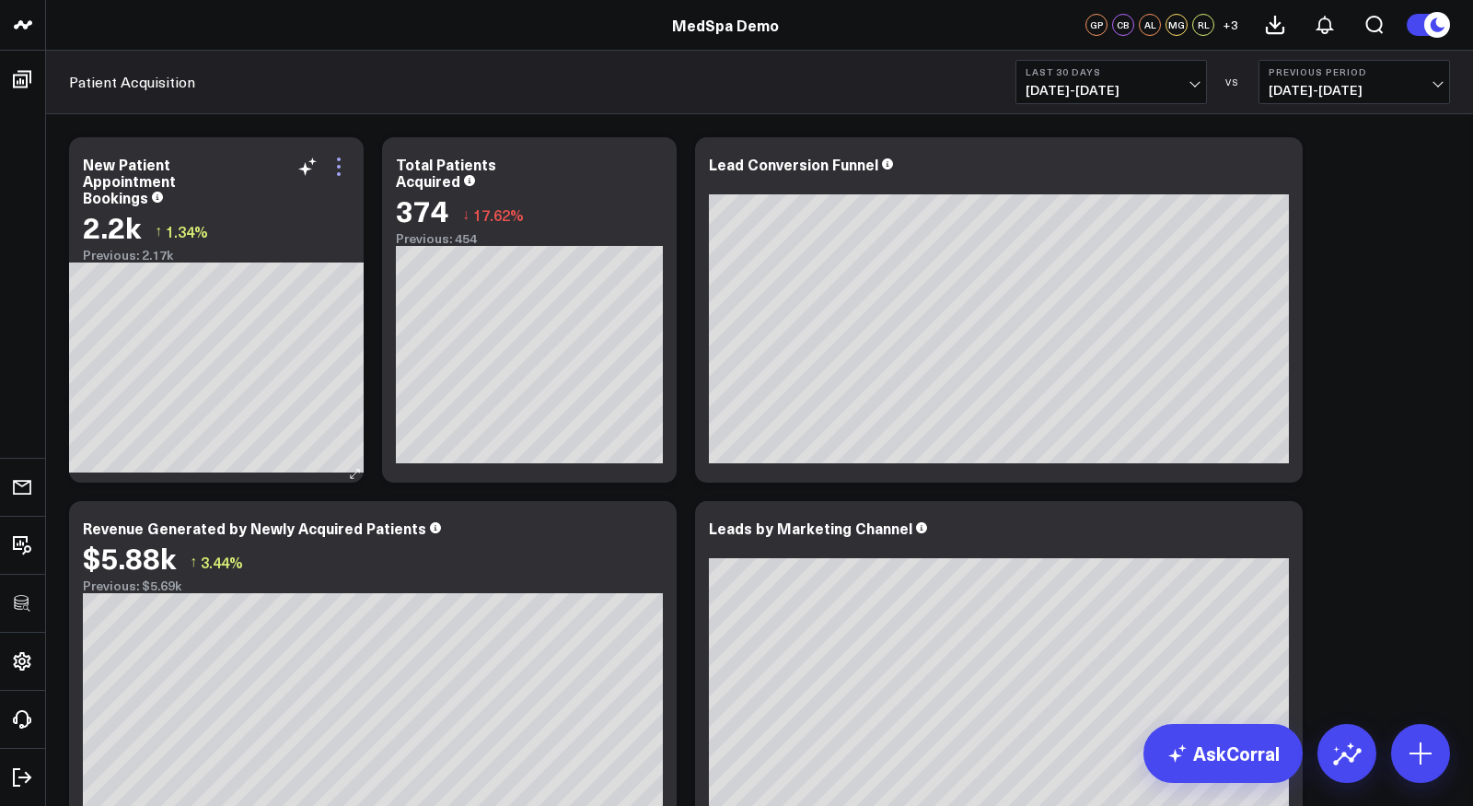
click at [345, 163] on icon at bounding box center [339, 167] width 22 height 22
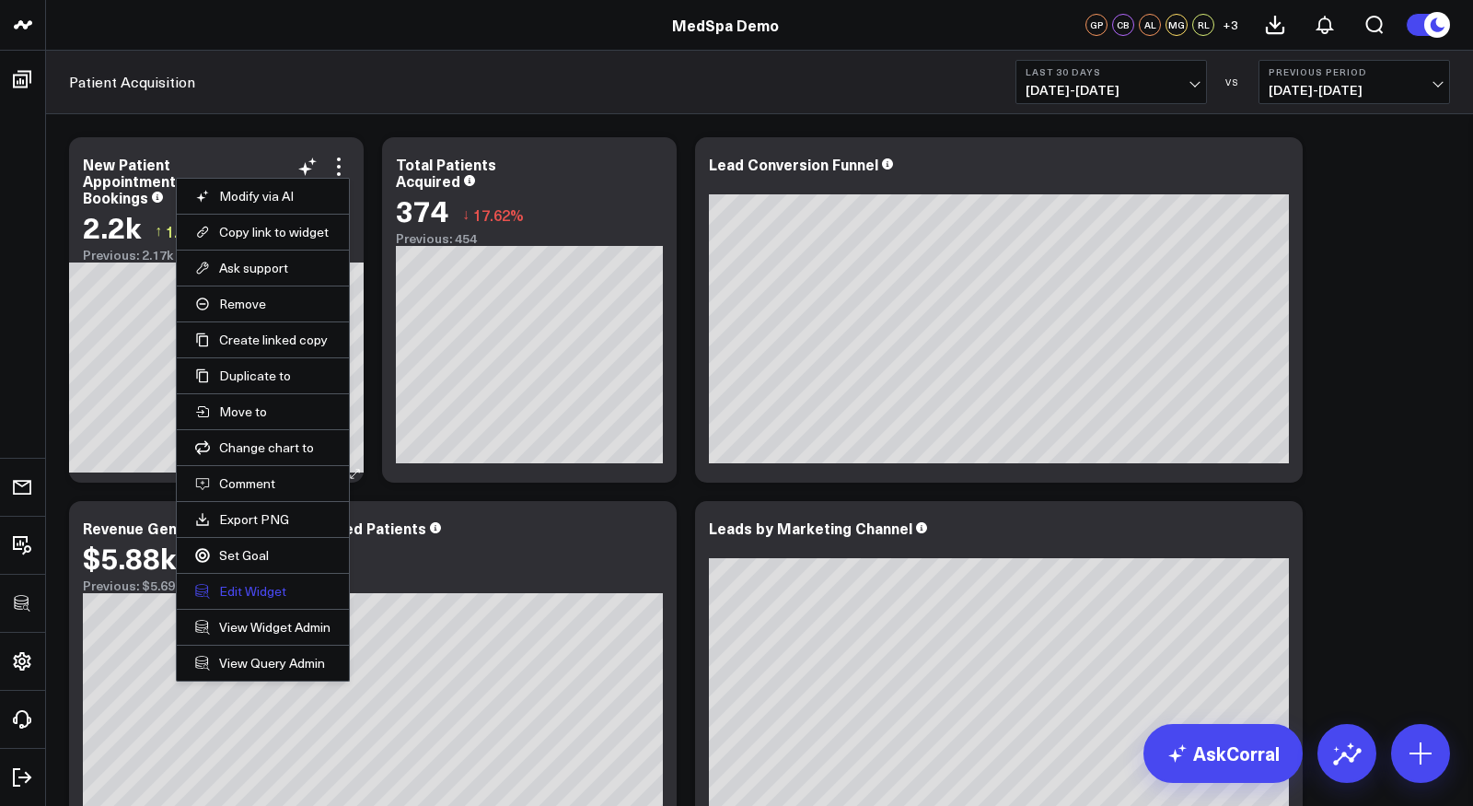
click at [278, 583] on button "Edit Widget" at bounding box center [262, 591] width 135 height 17
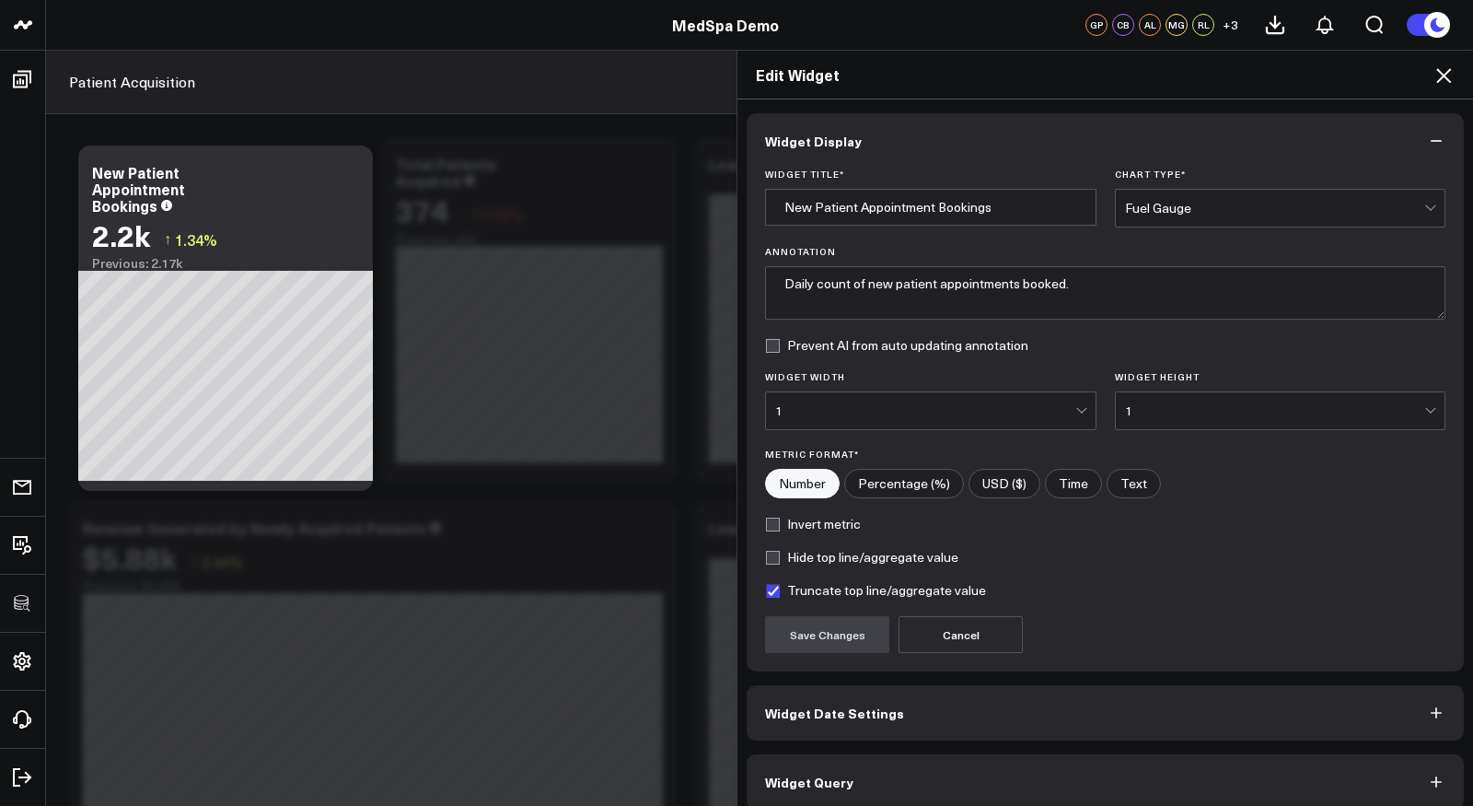
click at [940, 771] on button "Widget Query" at bounding box center [1105, 781] width 717 height 55
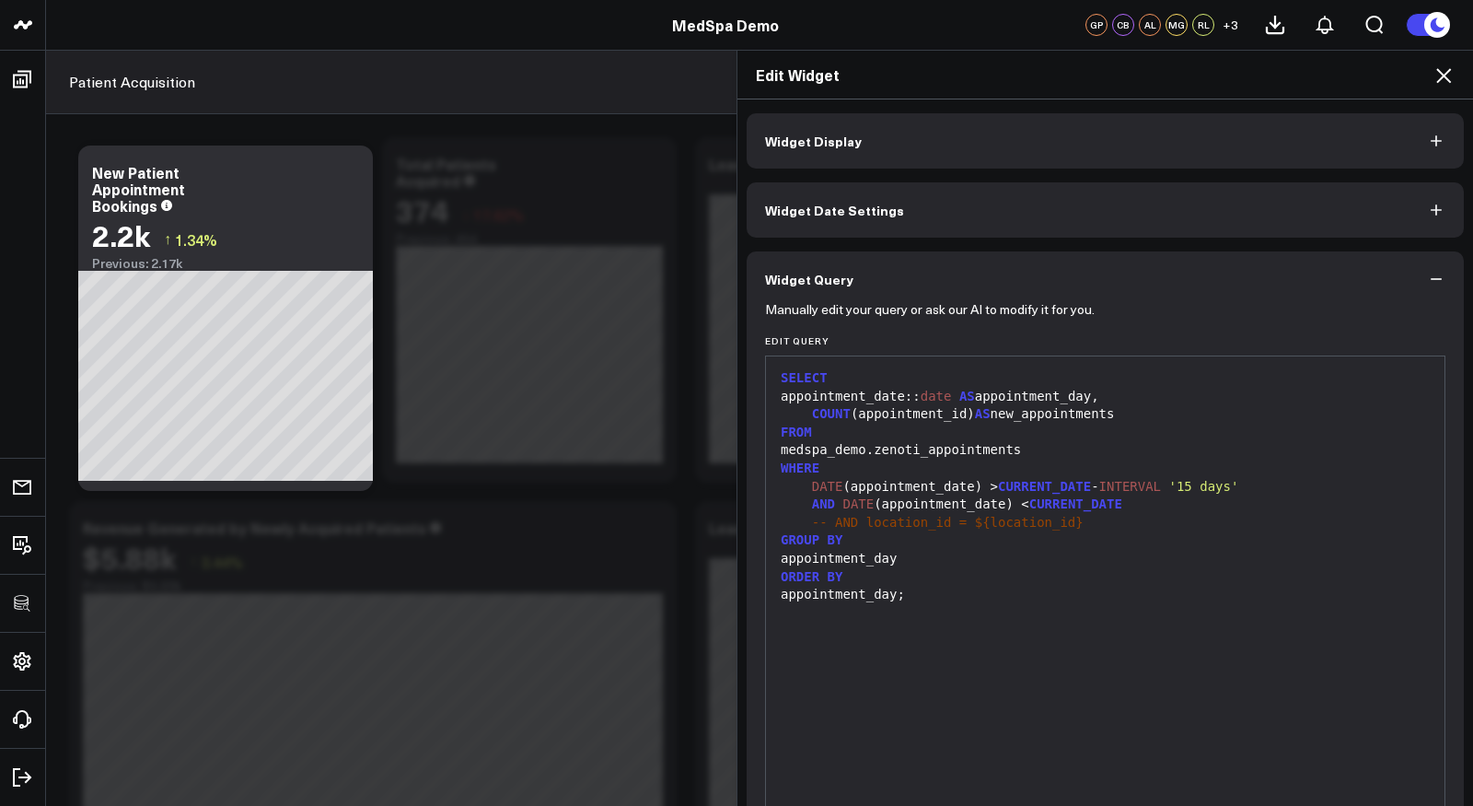
click at [1445, 66] on icon at bounding box center [1443, 75] width 22 height 22
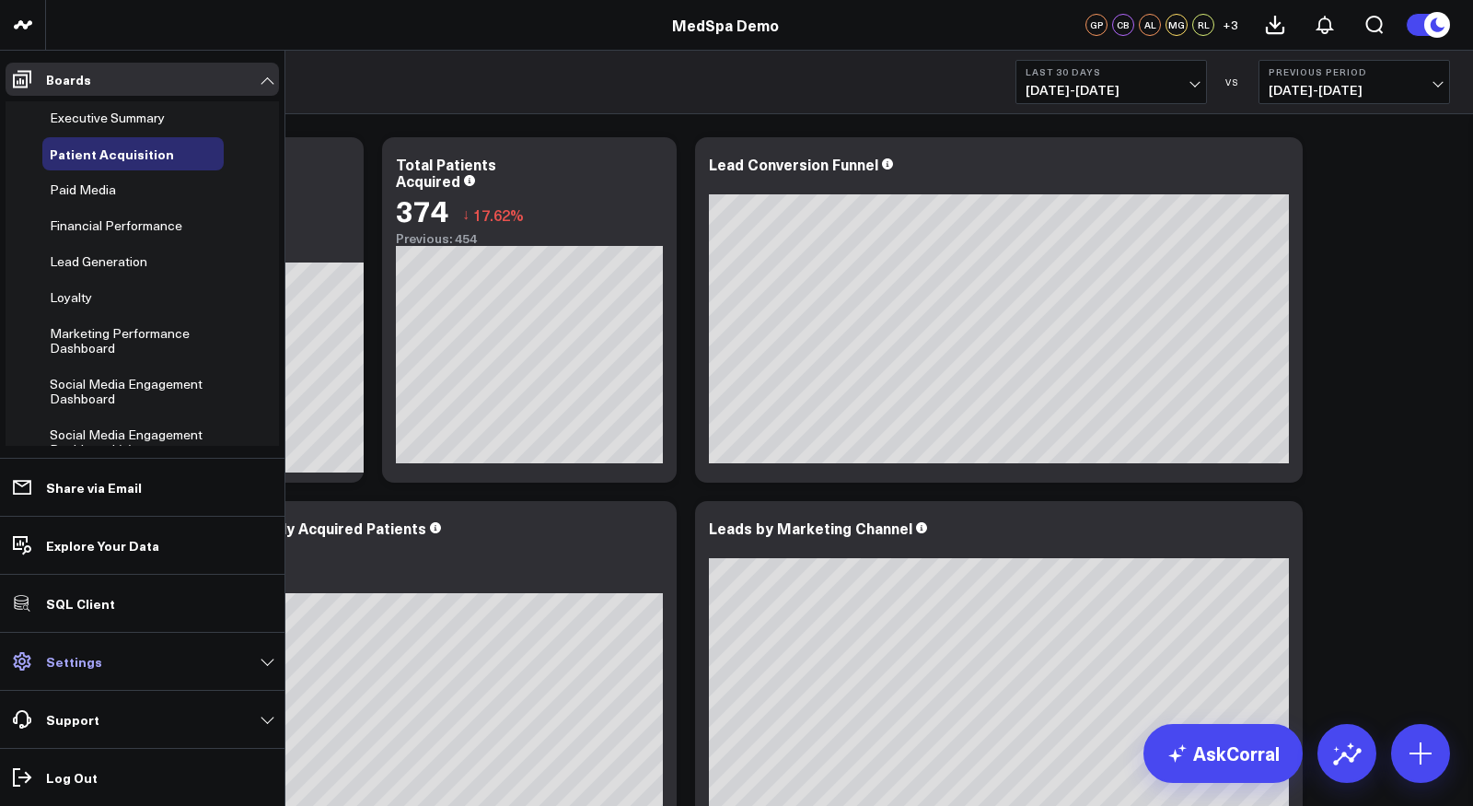
click at [79, 660] on p "Settings" at bounding box center [74, 661] width 56 height 15
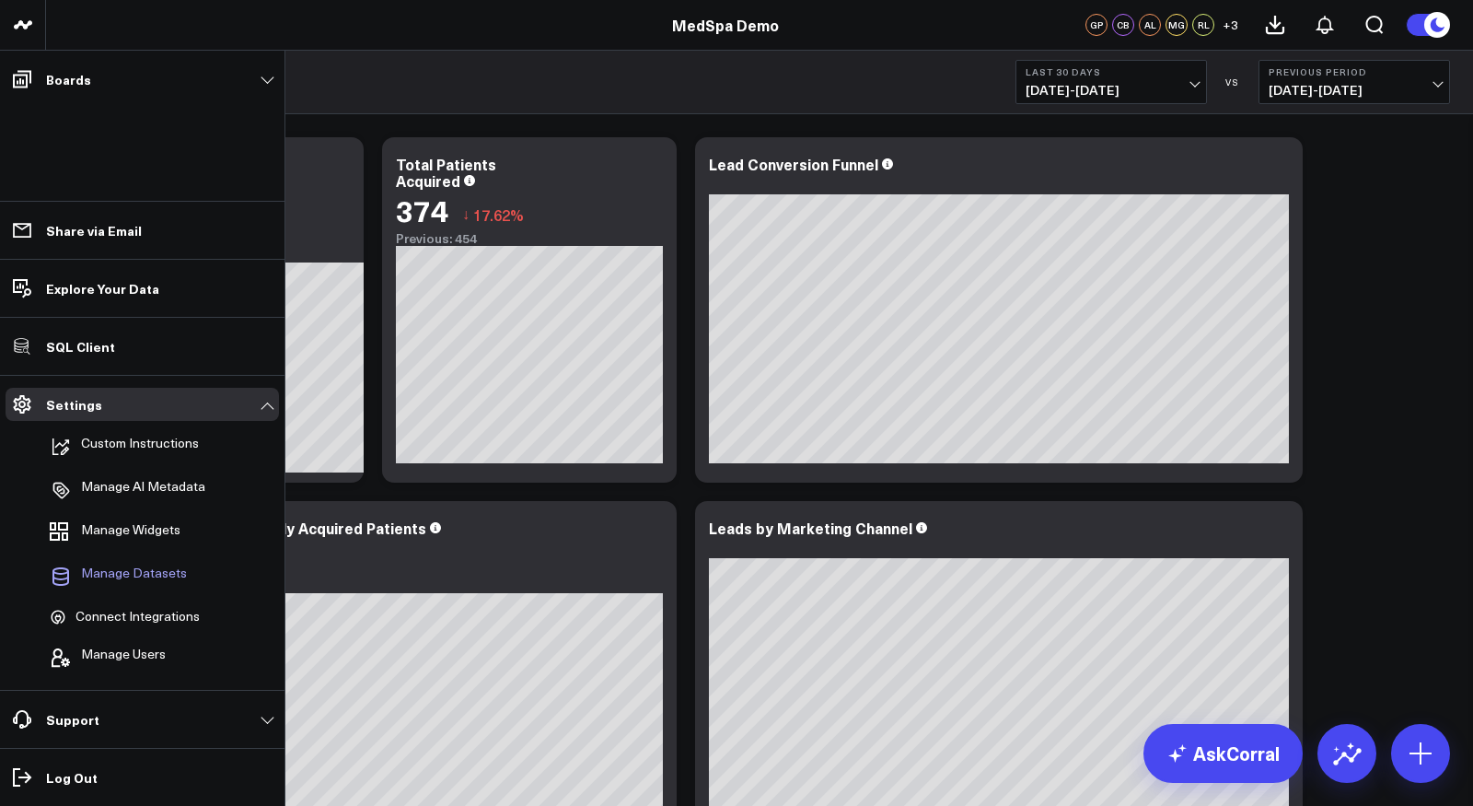
click at [136, 576] on span "Manage Datasets" at bounding box center [134, 576] width 106 height 22
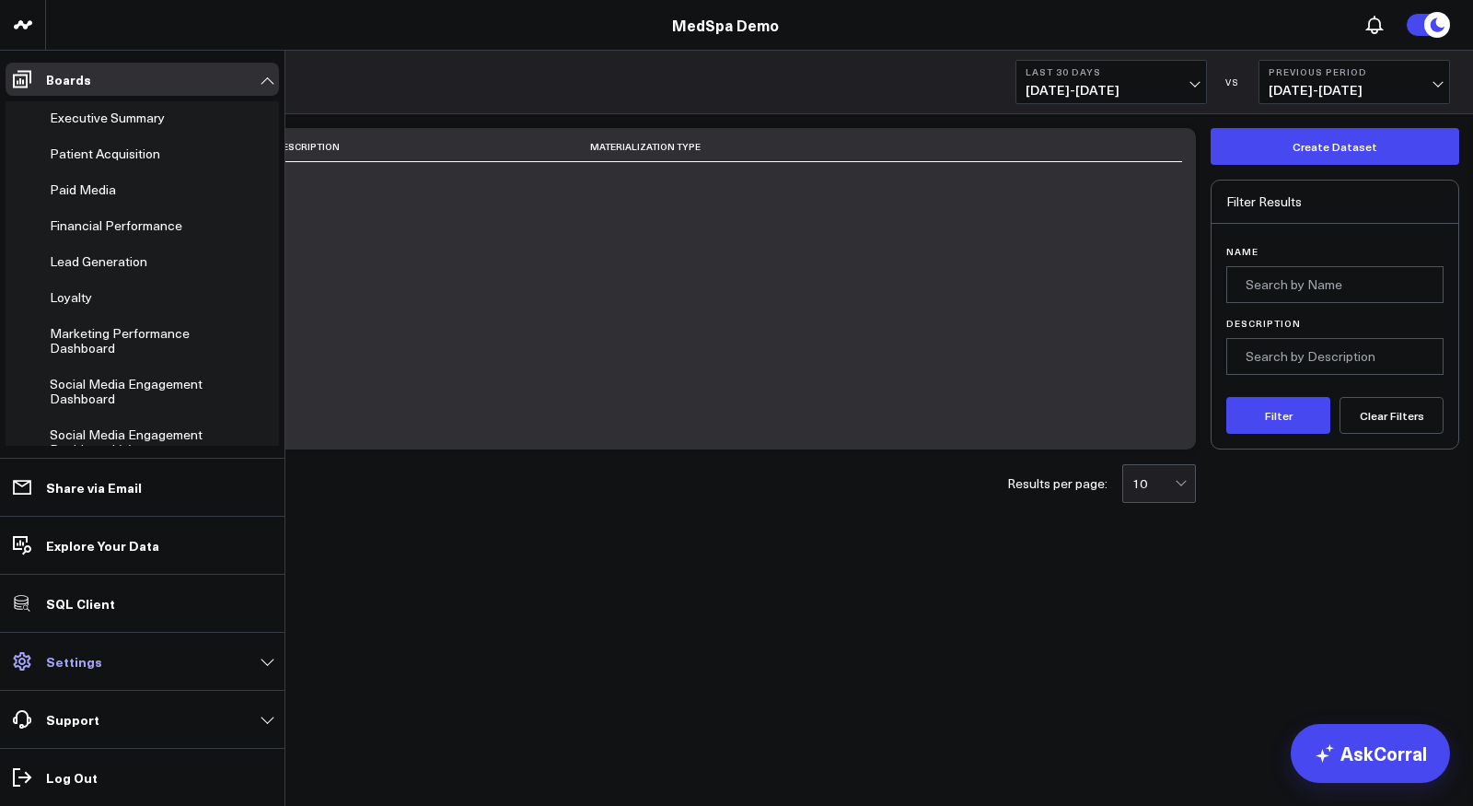
click at [102, 676] on link "Settings" at bounding box center [142, 660] width 273 height 33
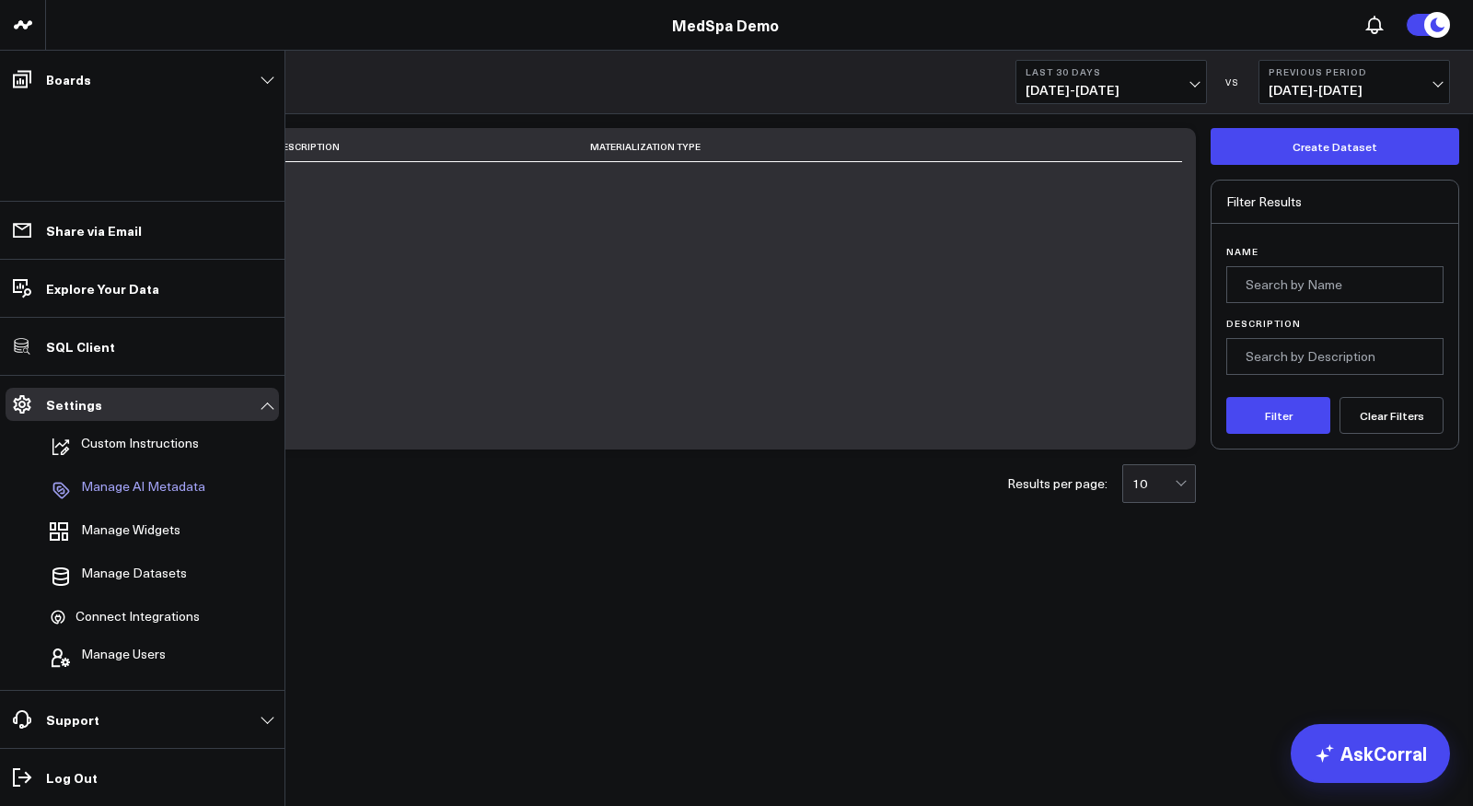
click at [151, 487] on p "Manage AI Metadata" at bounding box center [143, 490] width 124 height 22
